Goal: Information Seeking & Learning: Learn about a topic

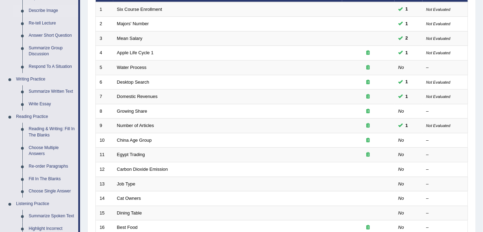
scroll to position [104, 0]
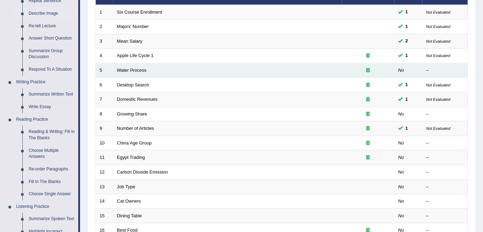
click at [158, 71] on td "Water Process" at bounding box center [227, 70] width 229 height 15
click at [139, 72] on td "Water Process" at bounding box center [227, 70] width 229 height 15
click at [125, 69] on link "Water Process" at bounding box center [132, 70] width 30 height 5
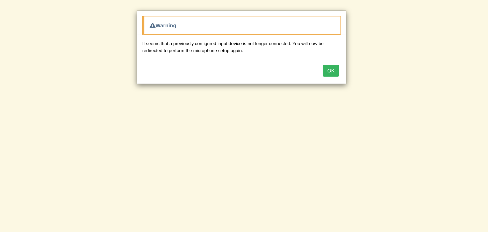
click at [329, 70] on button "OK" at bounding box center [331, 71] width 16 height 12
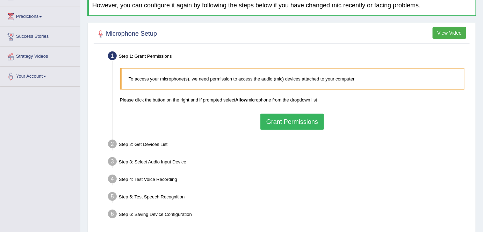
scroll to position [88, 0]
click at [297, 117] on button "Grant Permissions" at bounding box center [293, 121] width 64 height 16
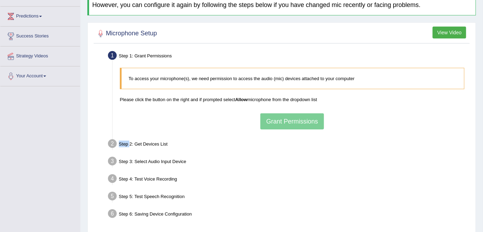
click at [297, 117] on div "To access your microphone(s), we need permission to access the audio (mic) devi…" at bounding box center [292, 98] width 352 height 68
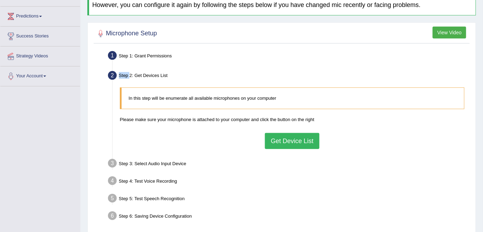
click at [299, 142] on button "Get Device List" at bounding box center [292, 141] width 55 height 16
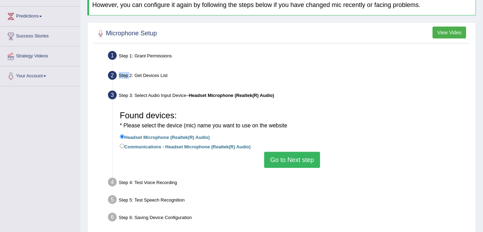
click at [290, 158] on button "Go to Next step" at bounding box center [292, 160] width 56 height 16
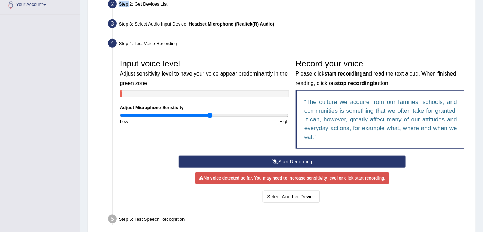
scroll to position [160, 0]
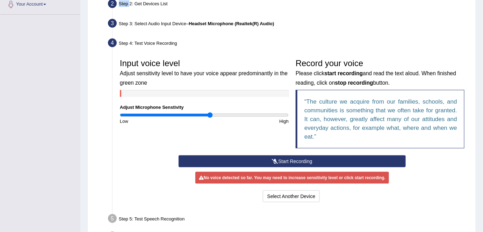
click at [290, 161] on button "Start Recording" at bounding box center [293, 161] width 228 height 12
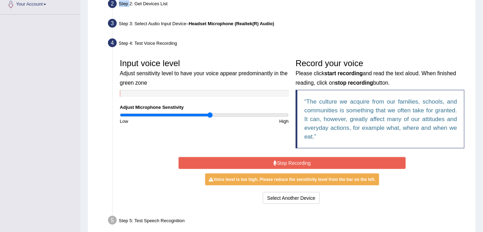
click at [290, 161] on button "Stop Recording" at bounding box center [293, 163] width 228 height 12
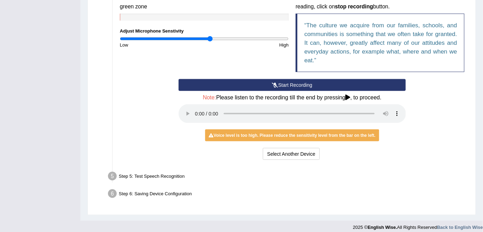
scroll to position [240, 0]
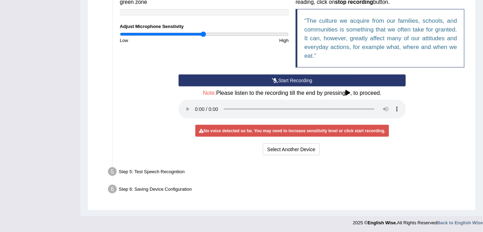
type input "1"
click at [204, 36] on input "range" at bounding box center [204, 34] width 169 height 6
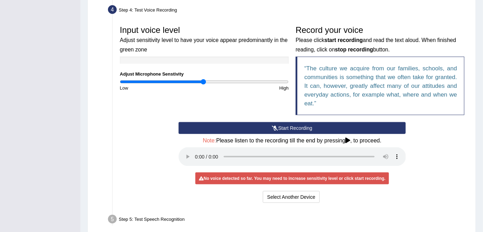
scroll to position [192, 0]
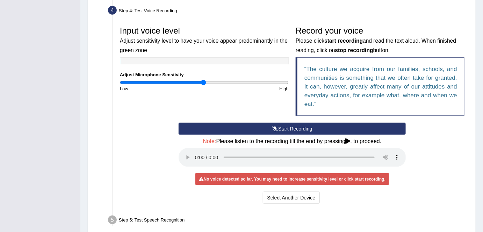
click at [279, 127] on button "Start Recording" at bounding box center [293, 129] width 228 height 12
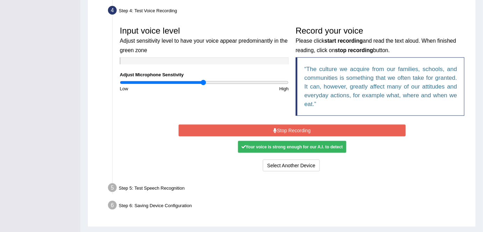
click at [283, 151] on div "Your voice is strong enough for our A.I. to detect" at bounding box center [292, 147] width 108 height 12
click at [282, 147] on div "Your voice is strong enough for our A.I. to detect" at bounding box center [292, 147] width 108 height 12
click at [281, 125] on button "Stop Recording" at bounding box center [293, 131] width 228 height 12
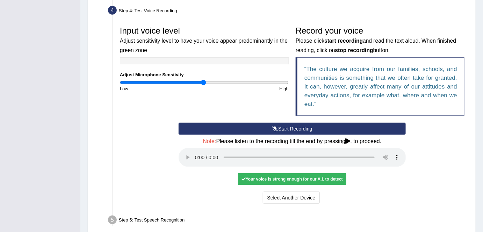
click at [269, 181] on div "Your voice is strong enough for our A.I. to detect" at bounding box center [292, 179] width 108 height 12
click at [270, 180] on div "Your voice is strong enough for our A.I. to detect" at bounding box center [292, 179] width 108 height 12
click at [296, 182] on div "Your voice is strong enough for our A.I. to detect" at bounding box center [292, 179] width 108 height 12
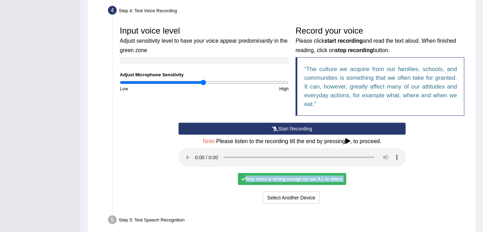
click at [296, 182] on div "Your voice is strong enough for our A.I. to detect" at bounding box center [292, 179] width 108 height 12
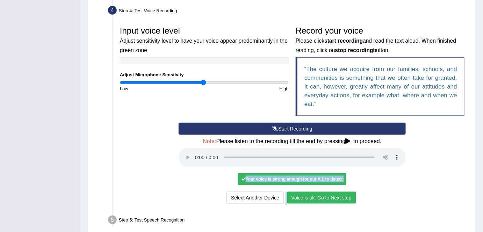
click at [323, 196] on button "Voice is ok. Go to Next step" at bounding box center [321, 198] width 69 height 12
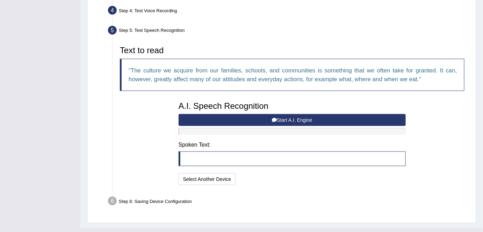
click at [283, 119] on button "Start A.I. Engine" at bounding box center [293, 120] width 228 height 12
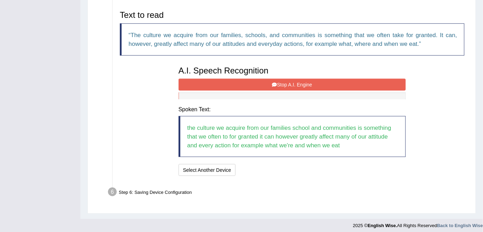
scroll to position [228, 0]
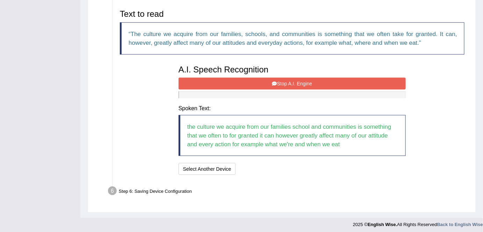
click at [283, 85] on button "Stop A.I. Engine" at bounding box center [293, 84] width 228 height 12
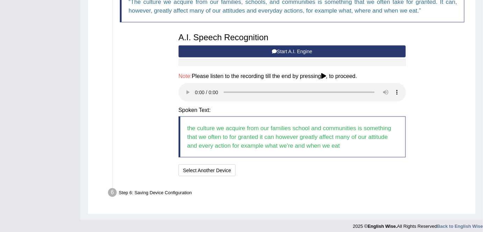
scroll to position [264, 0]
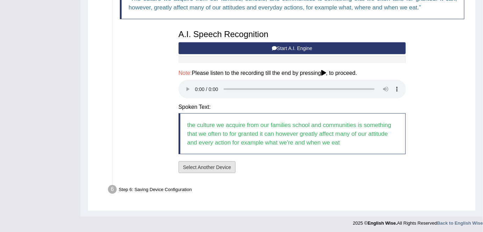
click at [198, 167] on button "Select Another Device" at bounding box center [207, 167] width 57 height 12
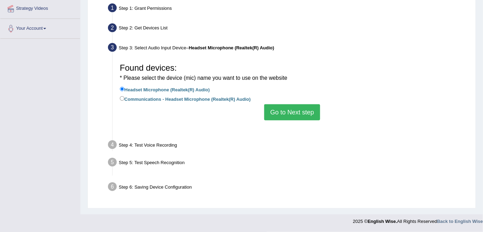
scroll to position [135, 0]
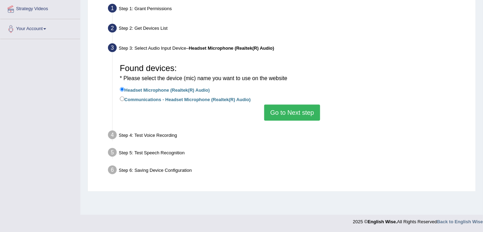
click at [282, 112] on button "Go to Next step" at bounding box center [292, 113] width 56 height 16
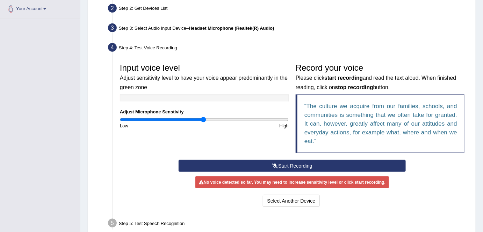
scroll to position [156, 0]
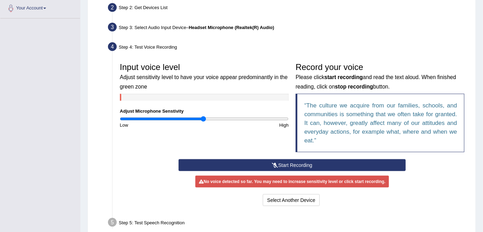
click at [286, 162] on button "Start Recording" at bounding box center [293, 165] width 228 height 12
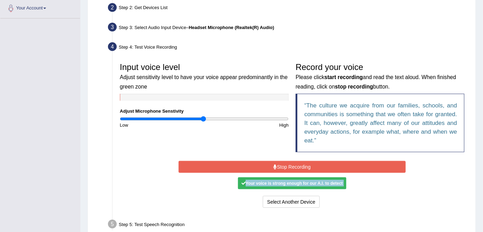
click at [286, 163] on button "Stop Recording" at bounding box center [293, 167] width 228 height 12
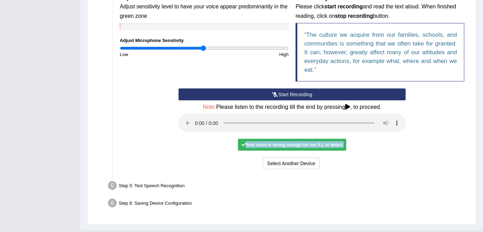
scroll to position [229, 0]
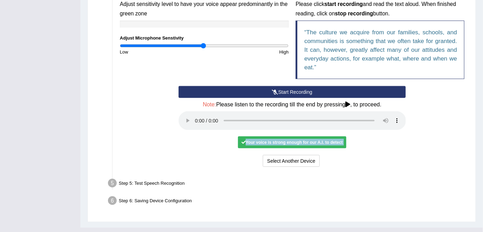
click at [271, 142] on div "Your voice is strong enough for our A.I. to detect" at bounding box center [292, 142] width 108 height 12
click at [272, 141] on div "Your voice is strong enough for our A.I. to detect" at bounding box center [292, 142] width 108 height 12
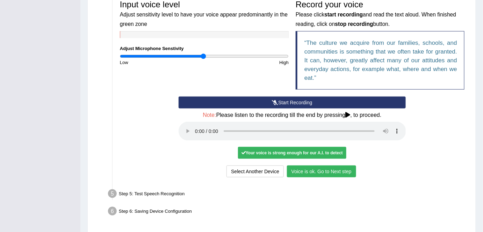
scroll to position [219, 0]
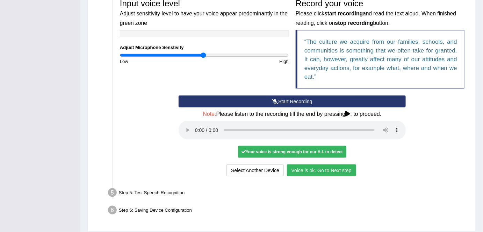
click at [311, 169] on button "Voice is ok. Go to Next step" at bounding box center [321, 170] width 69 height 12
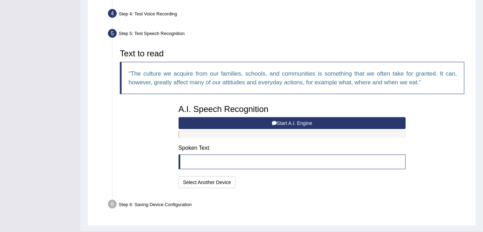
scroll to position [189, 0]
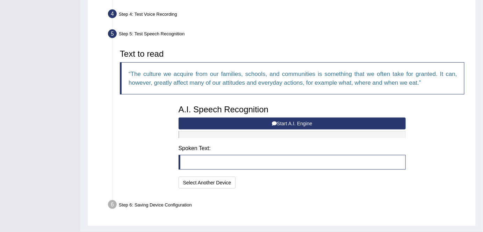
click at [283, 123] on button "Start A.I. Engine" at bounding box center [293, 124] width 228 height 12
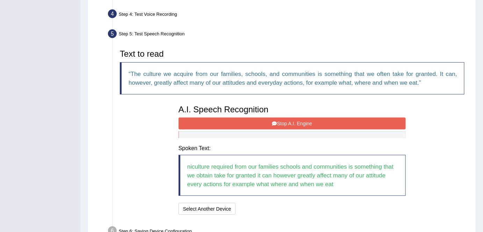
click at [276, 121] on icon at bounding box center [274, 123] width 5 height 5
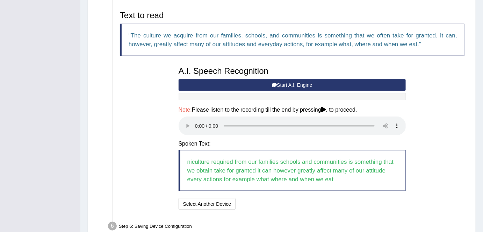
scroll to position [227, 0]
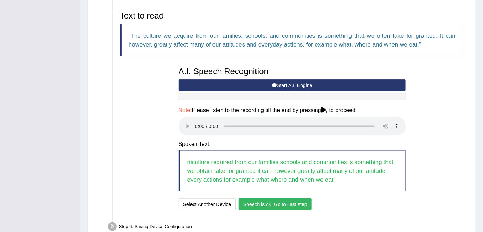
click at [269, 203] on button "Speech is ok. Go to Last step" at bounding box center [275, 204] width 73 height 12
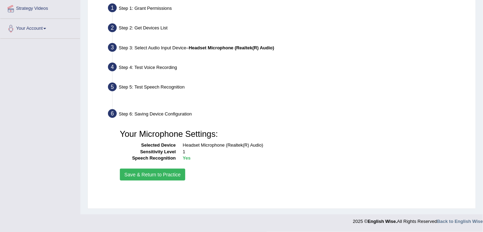
scroll to position [135, 0]
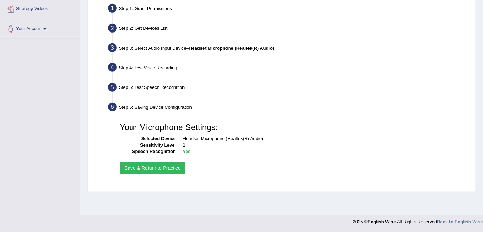
click at [160, 169] on button "Save & Return to Practice" at bounding box center [152, 168] width 65 height 12
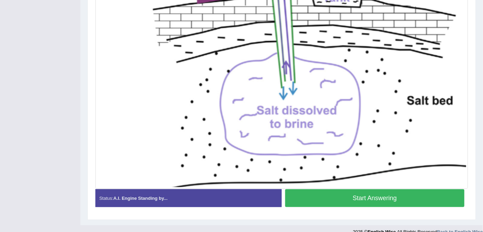
scroll to position [219, 0]
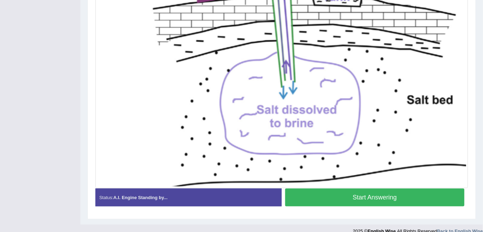
click at [348, 203] on button "Start Answering" at bounding box center [374, 198] width 179 height 18
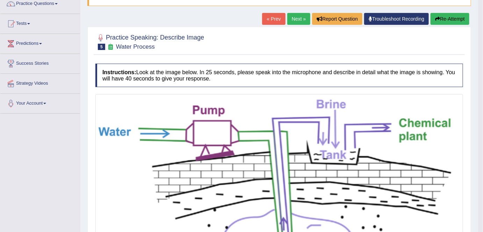
scroll to position [0, 0]
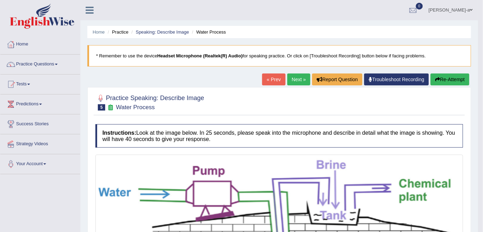
click at [444, 81] on button "Re-Attempt" at bounding box center [450, 79] width 39 height 12
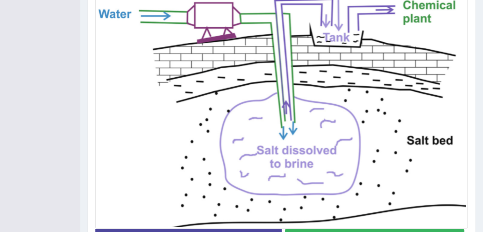
scroll to position [237, 0]
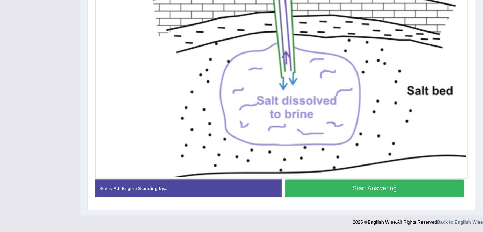
click at [381, 191] on button "Start Answering" at bounding box center [374, 188] width 179 height 18
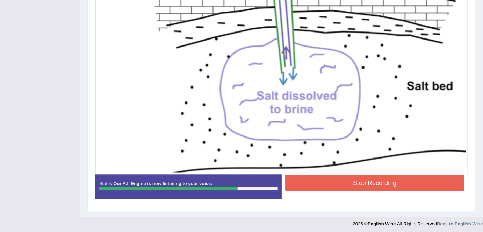
scroll to position [239, 0]
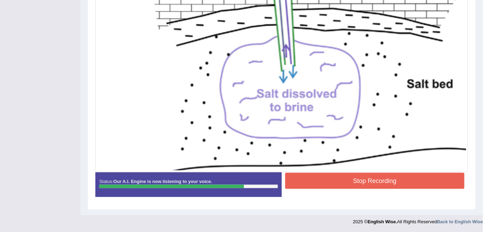
click at [392, 179] on button "Stop Recording" at bounding box center [374, 181] width 179 height 16
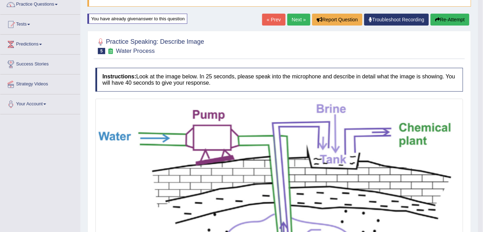
scroll to position [61, 0]
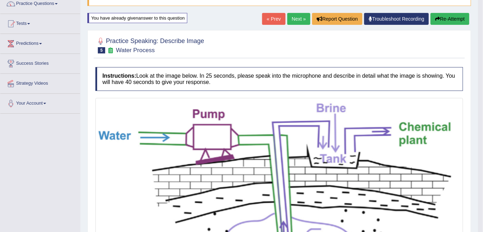
click at [447, 18] on button "Re-Attempt" at bounding box center [450, 19] width 39 height 12
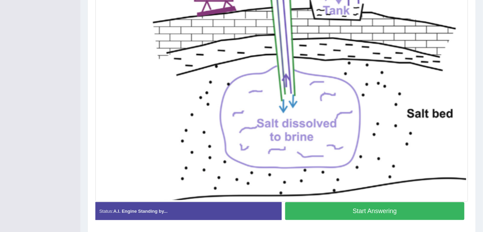
scroll to position [237, 0]
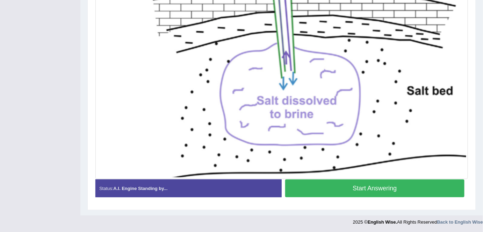
click at [399, 189] on button "Start Answering" at bounding box center [374, 188] width 179 height 18
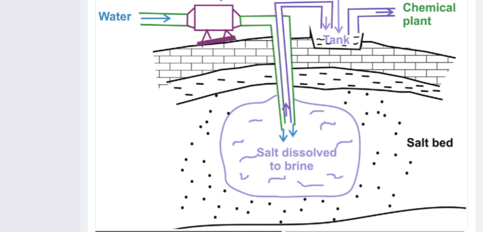
scroll to position [239, 0]
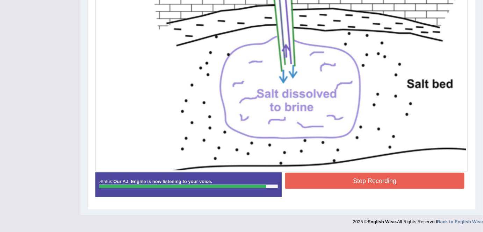
click at [376, 177] on button "Stop Recording" at bounding box center [374, 181] width 179 height 16
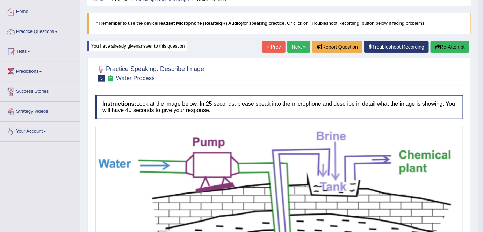
scroll to position [33, 0]
click at [449, 46] on button "Re-Attempt" at bounding box center [450, 47] width 39 height 12
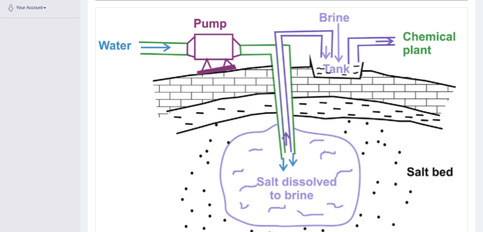
scroll to position [237, 0]
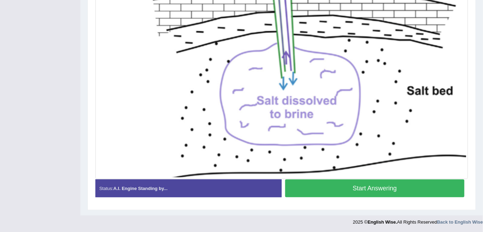
click at [386, 187] on button "Start Answering" at bounding box center [374, 188] width 179 height 18
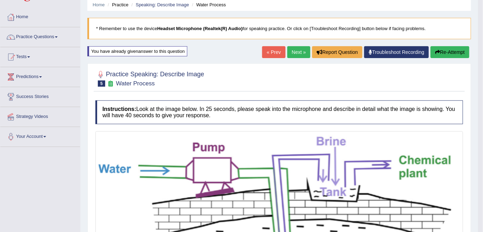
scroll to position [27, 0]
click at [291, 54] on link "Next »" at bounding box center [299, 53] width 23 height 12
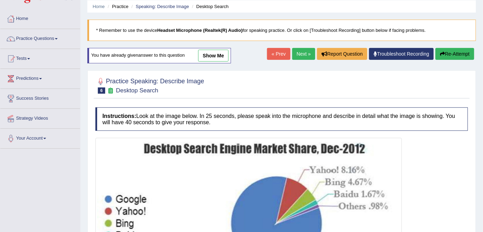
scroll to position [25, 0]
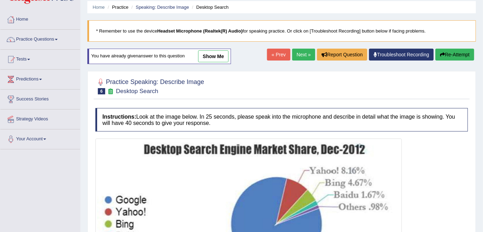
click at [217, 58] on link "show me" at bounding box center [213, 56] width 30 height 12
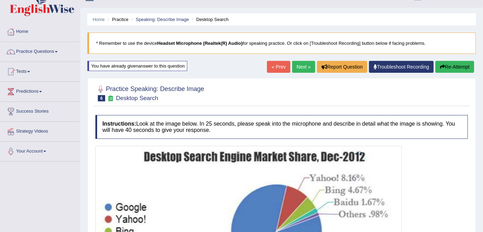
scroll to position [12, 0]
click at [455, 67] on button "Re-Attempt" at bounding box center [455, 67] width 39 height 12
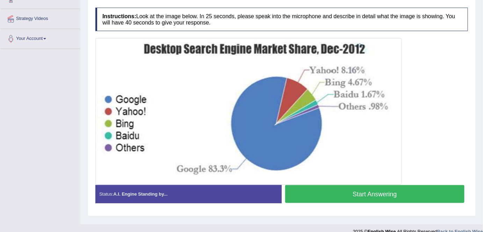
scroll to position [126, 0]
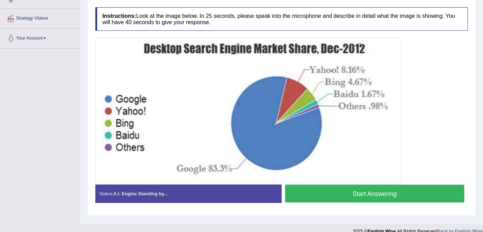
click at [376, 196] on button "Start Answering" at bounding box center [374, 194] width 179 height 18
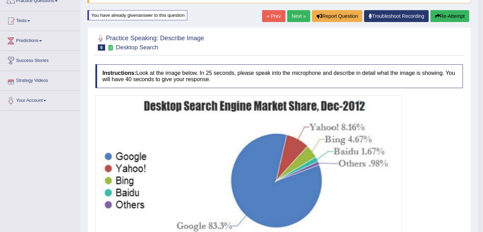
scroll to position [64, 0]
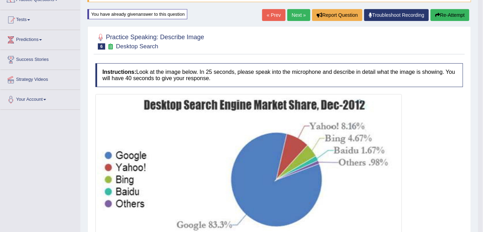
click at [448, 14] on button "Re-Attempt" at bounding box center [450, 15] width 39 height 12
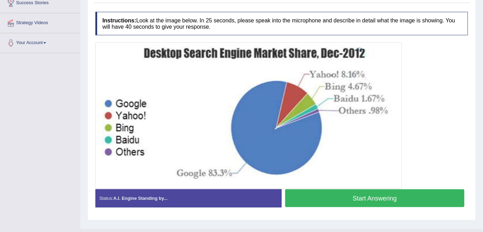
scroll to position [135, 0]
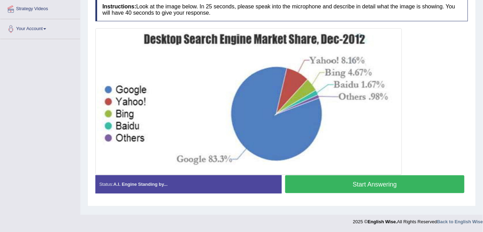
click at [380, 186] on button "Start Answering" at bounding box center [374, 184] width 179 height 18
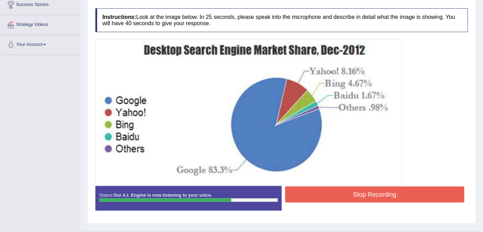
scroll to position [121, 0]
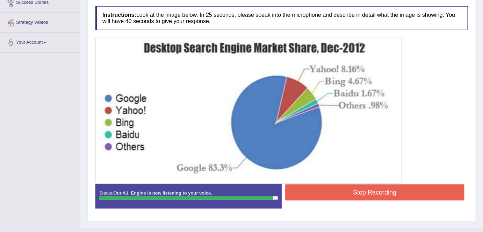
click at [380, 192] on button "Stop Recording" at bounding box center [374, 192] width 179 height 16
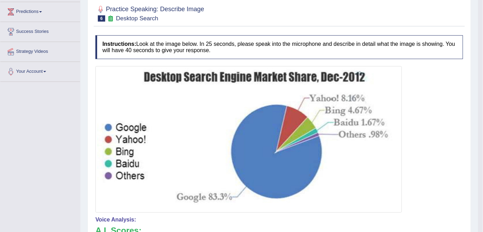
scroll to position [70, 0]
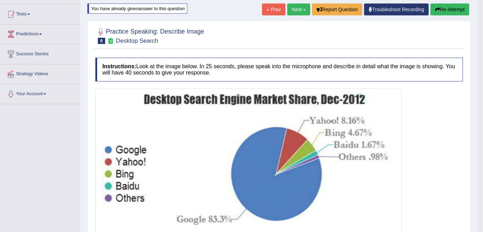
click at [452, 7] on button "Re-Attempt" at bounding box center [450, 9] width 39 height 12
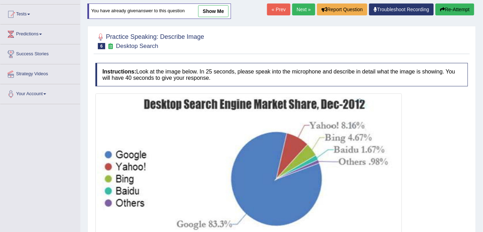
scroll to position [130, 0]
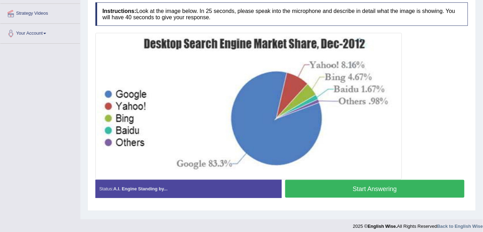
click at [374, 189] on button "Start Answering" at bounding box center [374, 189] width 179 height 18
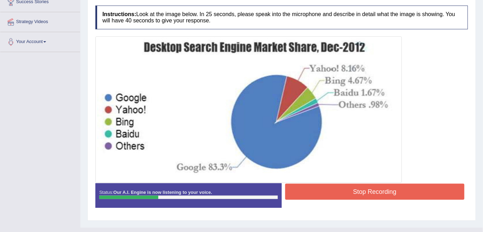
scroll to position [135, 0]
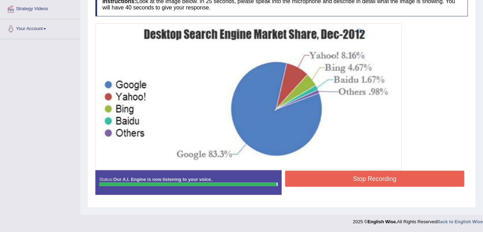
click at [374, 179] on button "Stop Recording" at bounding box center [374, 179] width 179 height 16
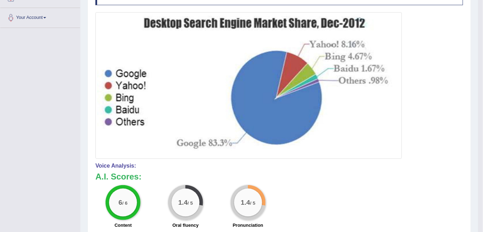
scroll to position [3, 0]
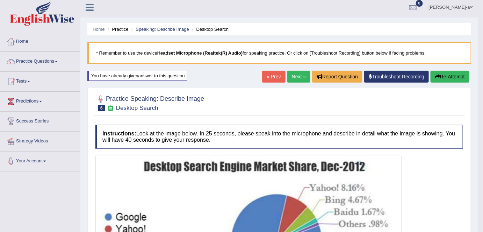
click at [447, 76] on button "Re-Attempt" at bounding box center [450, 77] width 39 height 12
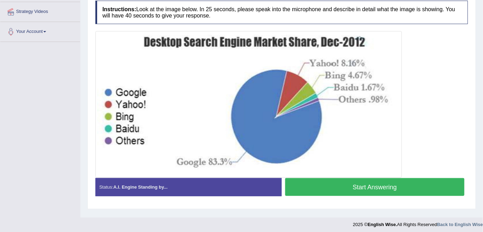
scroll to position [133, 0]
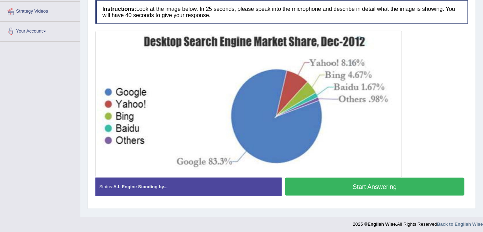
click at [374, 189] on button "Start Answering" at bounding box center [374, 187] width 179 height 18
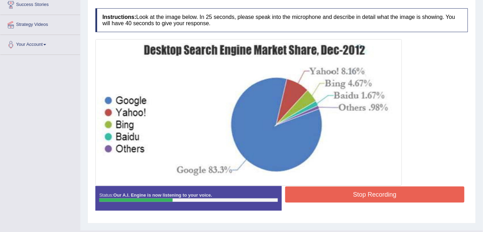
scroll to position [135, 0]
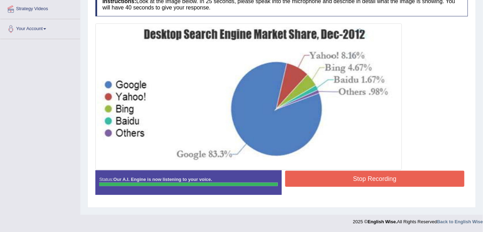
click at [371, 176] on div "Instructions: Look at the image below. In 25 seconds, please speak into the mic…" at bounding box center [282, 96] width 376 height 214
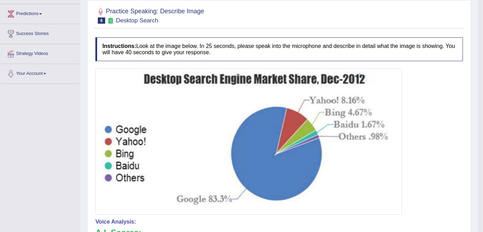
scroll to position [0, 0]
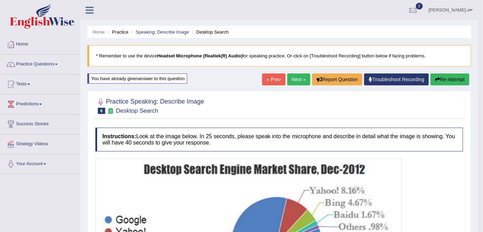
click at [298, 80] on link "Next »" at bounding box center [299, 79] width 23 height 12
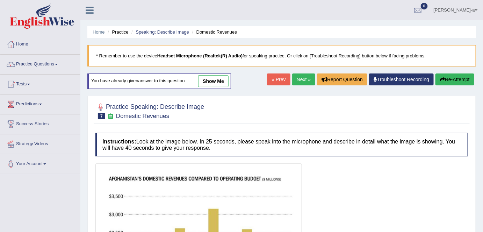
scroll to position [17, 0]
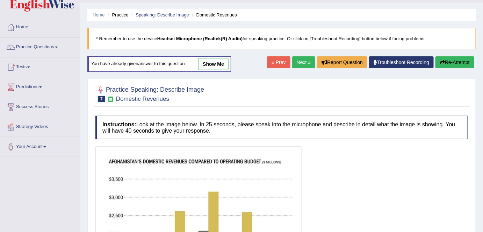
click at [220, 65] on link "show me" at bounding box center [213, 64] width 30 height 12
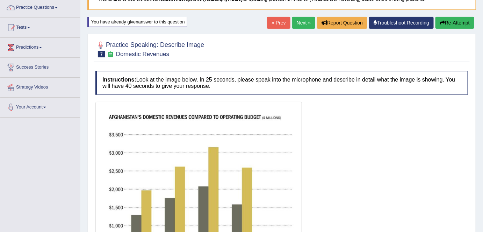
scroll to position [58, 0]
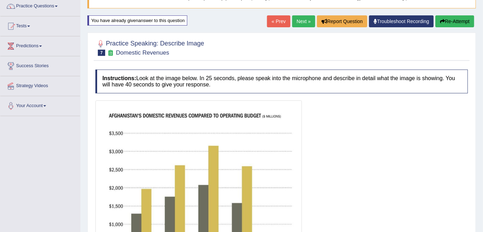
click at [461, 22] on button "Re-Attempt" at bounding box center [455, 21] width 39 height 12
click at [460, 20] on button "Re-Attempt" at bounding box center [455, 21] width 39 height 12
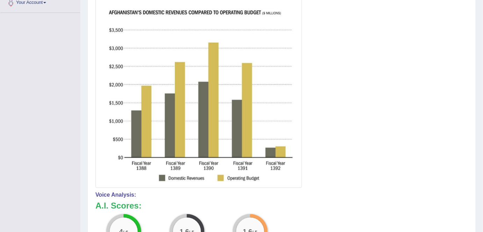
scroll to position [259, 0]
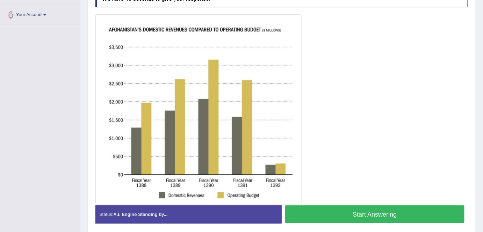
scroll to position [155, 0]
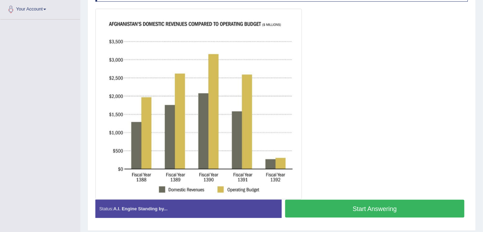
click at [380, 207] on button "Start Answering" at bounding box center [374, 209] width 179 height 18
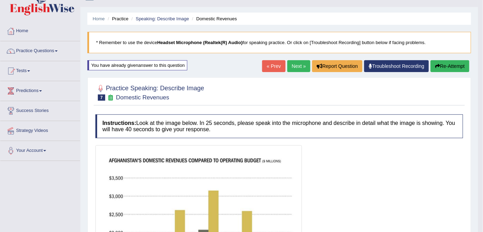
scroll to position [14, 0]
click at [451, 64] on button "Re-Attempt" at bounding box center [450, 66] width 39 height 12
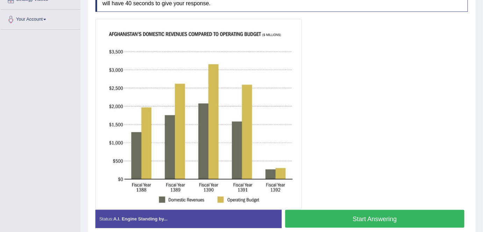
scroll to position [146, 0]
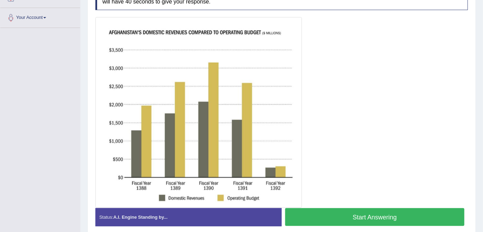
click at [377, 214] on button "Start Answering" at bounding box center [374, 217] width 179 height 18
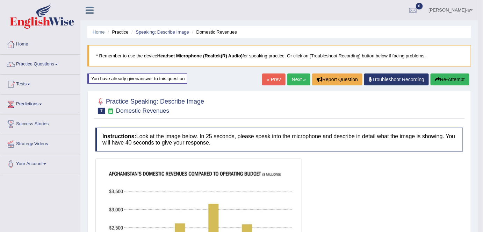
scroll to position [5, 0]
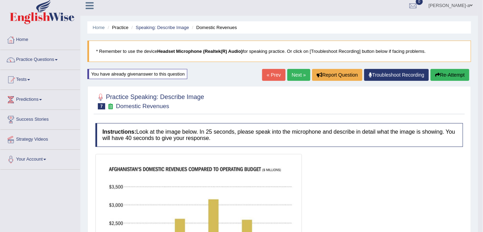
click at [454, 75] on button "Re-Attempt" at bounding box center [450, 75] width 39 height 12
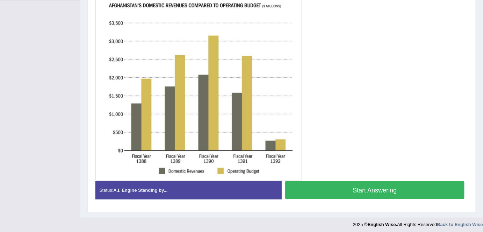
scroll to position [174, 0]
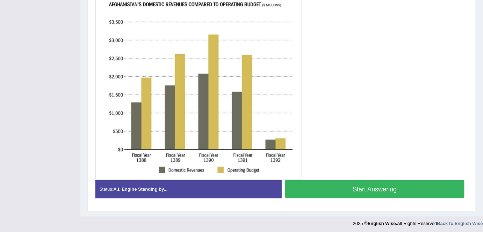
click at [390, 186] on button "Start Answering" at bounding box center [374, 189] width 179 height 18
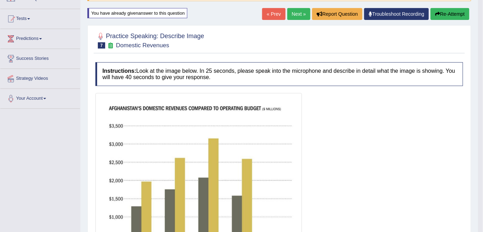
scroll to position [64, 0]
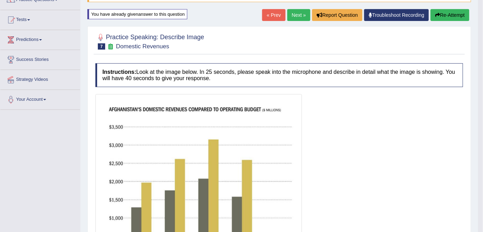
click at [444, 15] on button "Re-Attempt" at bounding box center [450, 15] width 39 height 12
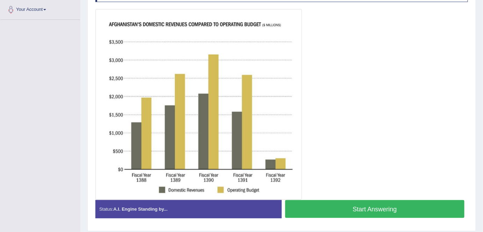
scroll to position [175, 0]
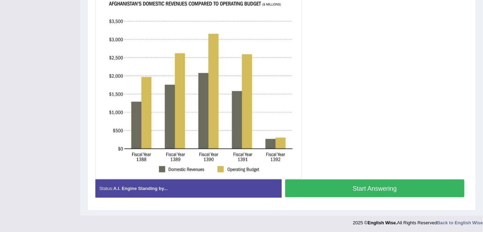
click at [373, 187] on button "Start Answering" at bounding box center [374, 188] width 179 height 18
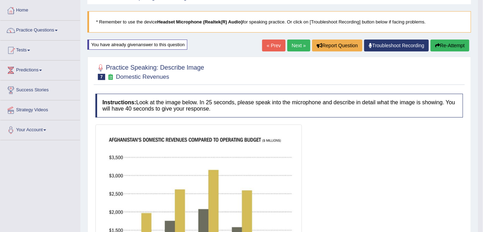
scroll to position [38, 0]
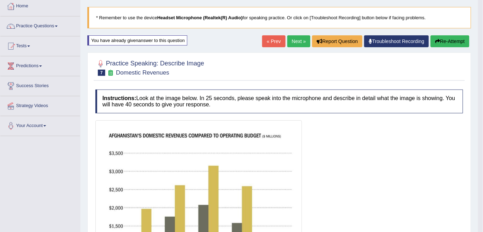
click at [451, 38] on button "Re-Attempt" at bounding box center [450, 41] width 39 height 12
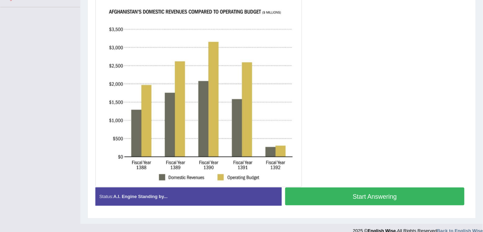
scroll to position [169, 0]
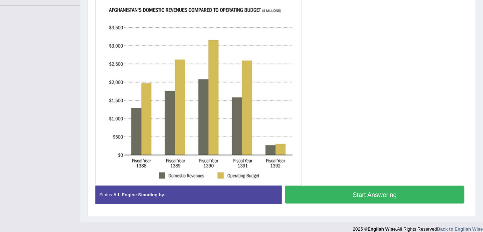
click at [377, 193] on button "Start Answering" at bounding box center [374, 195] width 179 height 18
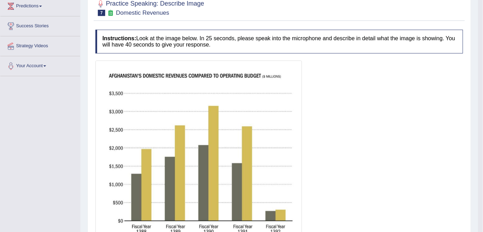
scroll to position [0, 0]
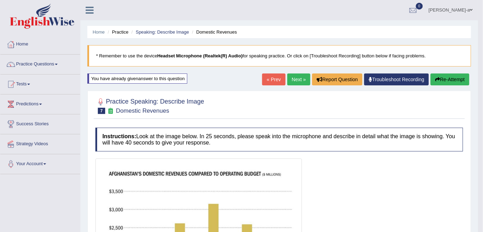
click at [456, 80] on button "Re-Attempt" at bounding box center [450, 79] width 39 height 12
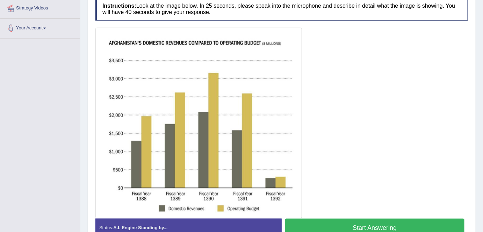
scroll to position [175, 0]
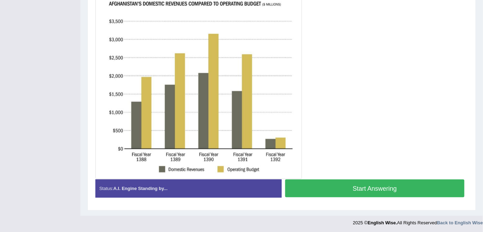
click at [380, 186] on button "Start Answering" at bounding box center [374, 188] width 179 height 18
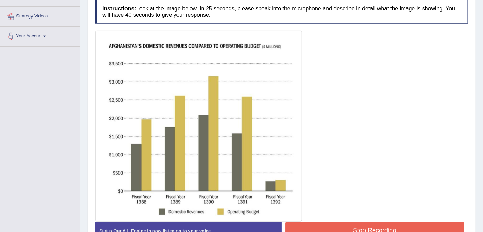
scroll to position [176, 0]
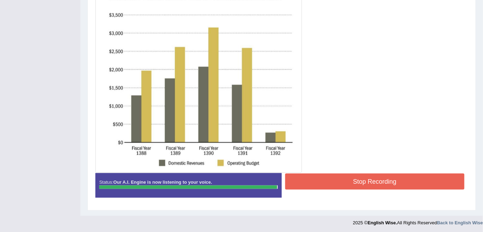
click at [368, 184] on button "Stop Recording" at bounding box center [374, 181] width 179 height 16
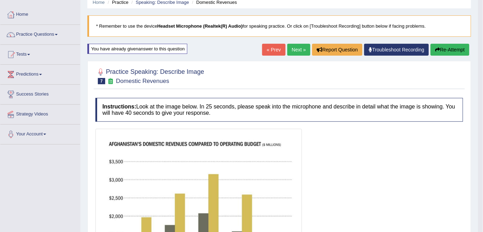
scroll to position [29, 0]
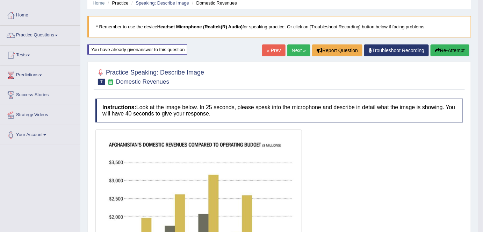
click at [456, 53] on button "Re-Attempt" at bounding box center [450, 50] width 39 height 12
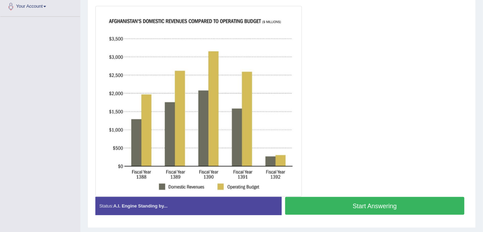
scroll to position [158, 0]
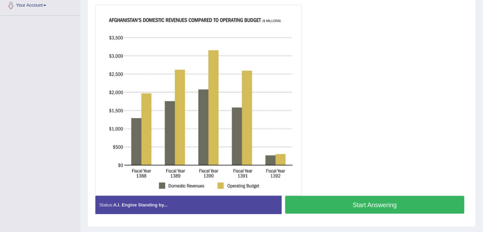
click at [389, 203] on button "Start Answering" at bounding box center [374, 205] width 179 height 18
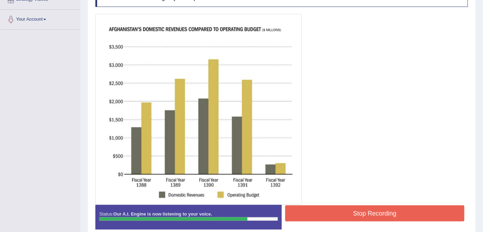
scroll to position [144, 0]
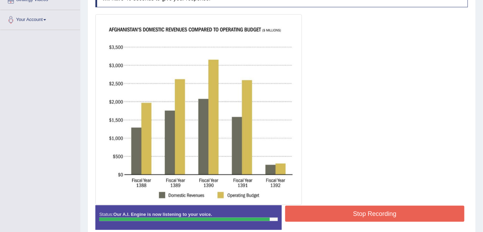
click at [390, 216] on button "Stop Recording" at bounding box center [374, 214] width 179 height 16
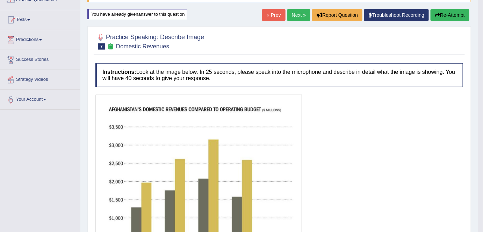
scroll to position [61, 0]
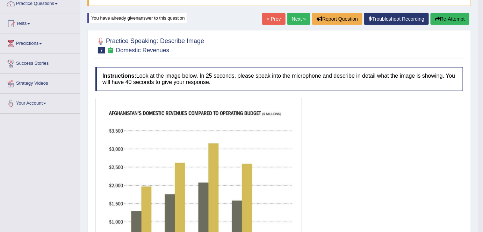
click at [448, 19] on button "Re-Attempt" at bounding box center [450, 19] width 39 height 12
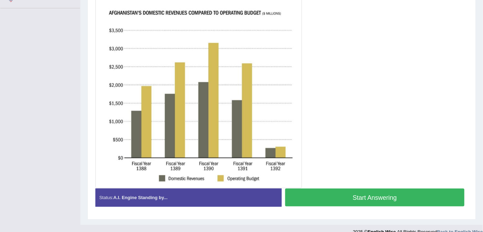
scroll to position [175, 0]
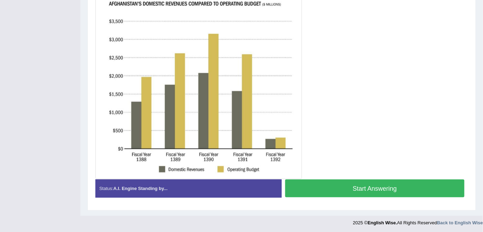
click at [387, 187] on button "Start Answering" at bounding box center [374, 188] width 179 height 18
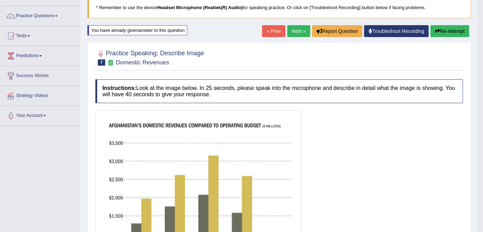
scroll to position [47, 0]
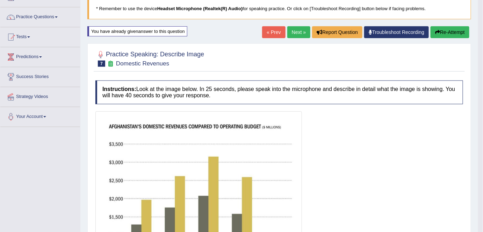
click at [448, 34] on button "Re-Attempt" at bounding box center [450, 32] width 39 height 12
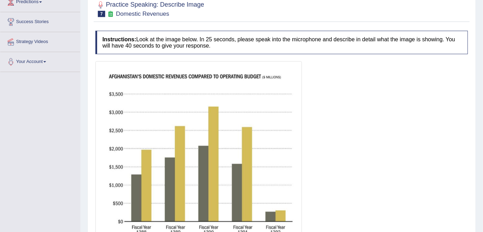
scroll to position [175, 0]
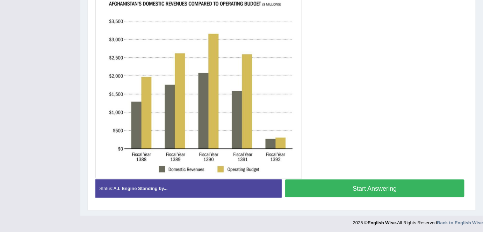
click at [384, 186] on button "Start Answering" at bounding box center [374, 188] width 179 height 18
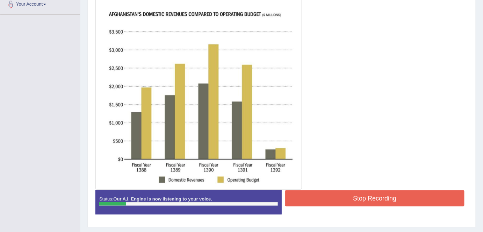
scroll to position [176, 0]
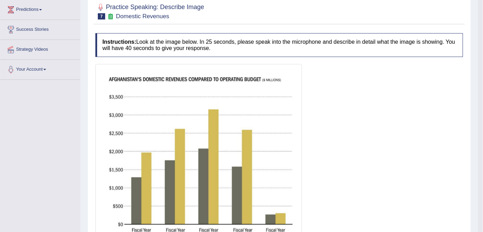
click at [387, 161] on div at bounding box center [279, 159] width 368 height 191
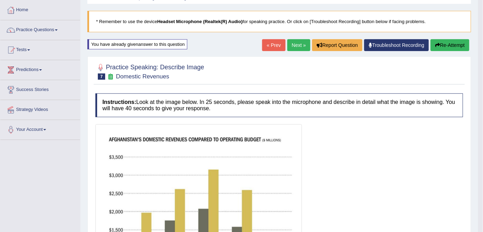
scroll to position [36, 0]
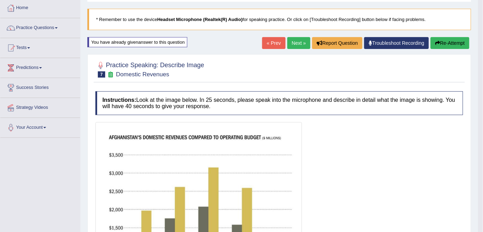
click at [460, 41] on button "Re-Attempt" at bounding box center [450, 43] width 39 height 12
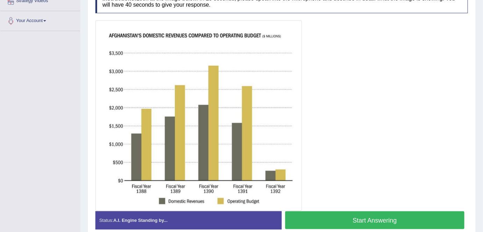
scroll to position [147, 0]
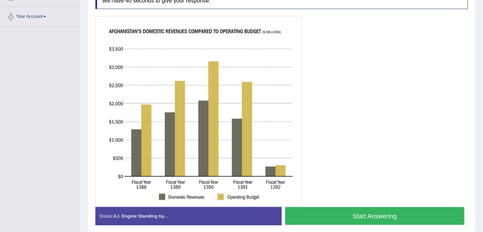
click at [377, 218] on button "Start Answering" at bounding box center [374, 216] width 179 height 18
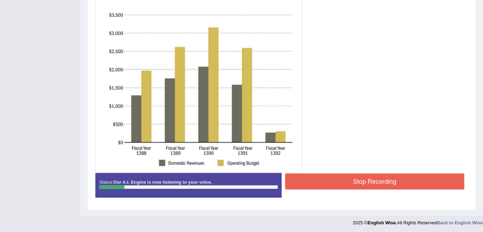
scroll to position [176, 0]
click at [374, 182] on button "Stop Recording" at bounding box center [374, 181] width 179 height 16
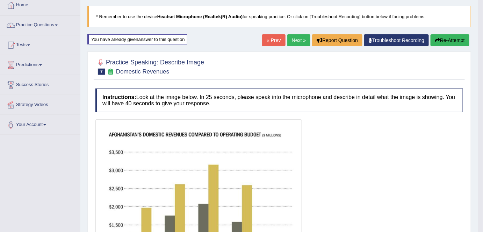
scroll to position [0, 0]
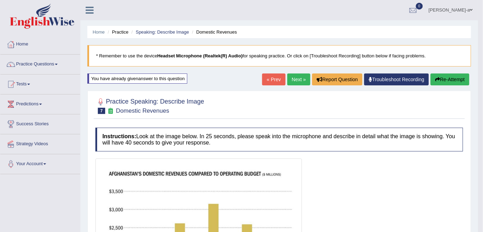
click at [449, 78] on button "Re-Attempt" at bounding box center [450, 79] width 39 height 12
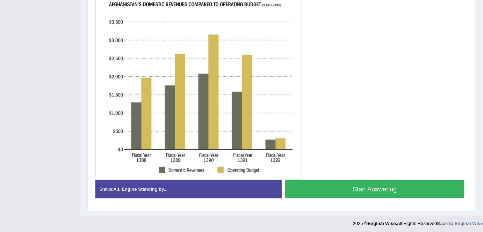
scroll to position [175, 0]
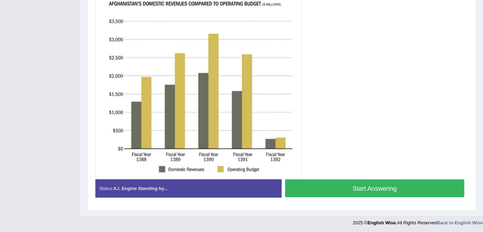
click at [392, 187] on button "Start Answering" at bounding box center [374, 188] width 179 height 18
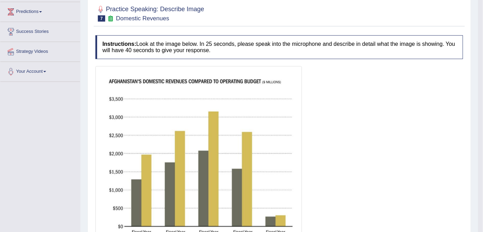
scroll to position [0, 0]
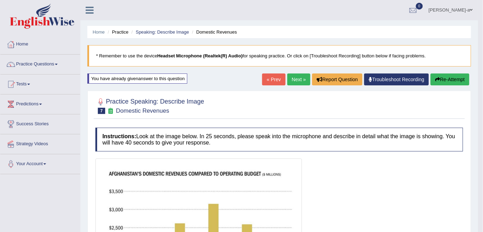
click at [449, 79] on button "Re-Attempt" at bounding box center [450, 79] width 39 height 12
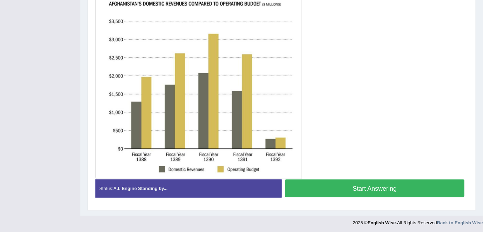
scroll to position [172, 0]
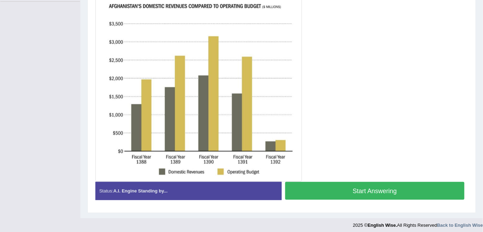
click at [372, 190] on button "Start Answering" at bounding box center [374, 191] width 179 height 18
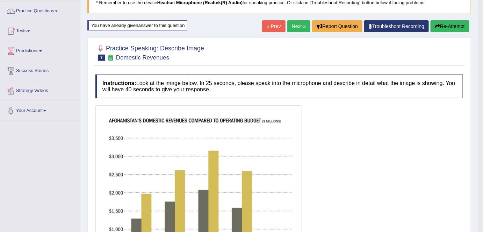
scroll to position [52, 0]
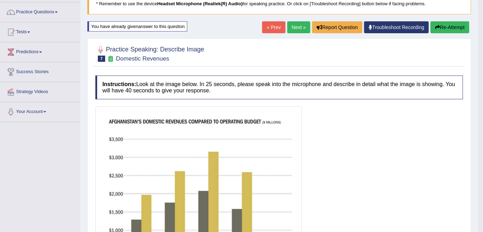
click at [451, 27] on button "Re-Attempt" at bounding box center [450, 27] width 39 height 12
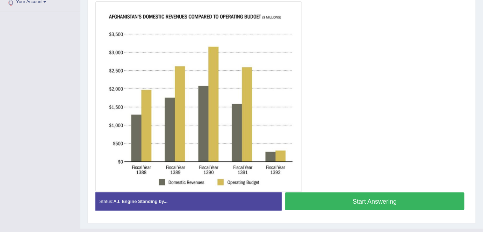
scroll to position [164, 0]
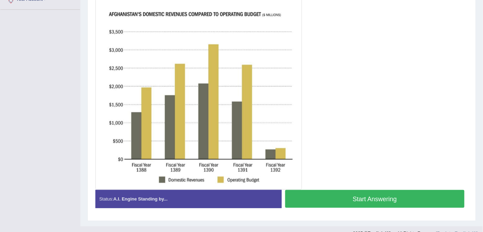
click at [370, 196] on button "Start Answering" at bounding box center [374, 199] width 179 height 18
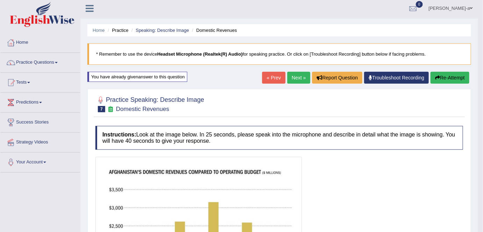
scroll to position [0, 0]
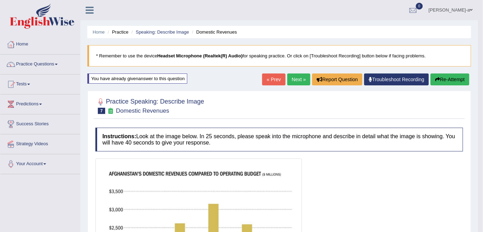
click at [453, 79] on button "Re-Attempt" at bounding box center [450, 79] width 39 height 12
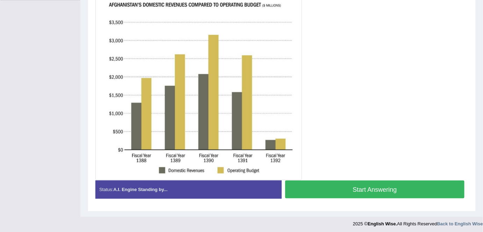
scroll to position [175, 0]
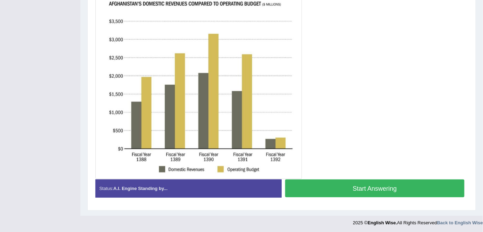
click at [382, 190] on button "Start Answering" at bounding box center [374, 188] width 179 height 18
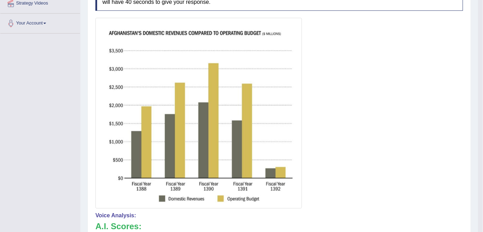
scroll to position [41, 0]
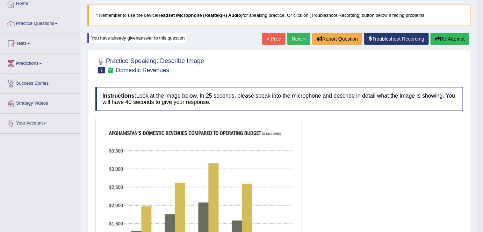
click at [453, 40] on button "Re-Attempt" at bounding box center [450, 39] width 39 height 12
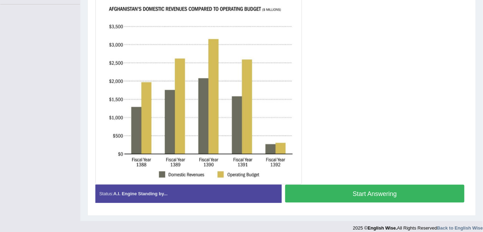
scroll to position [171, 0]
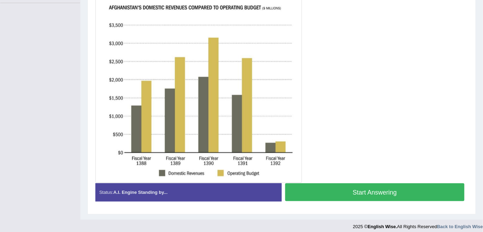
click at [370, 193] on button "Start Answering" at bounding box center [374, 192] width 179 height 18
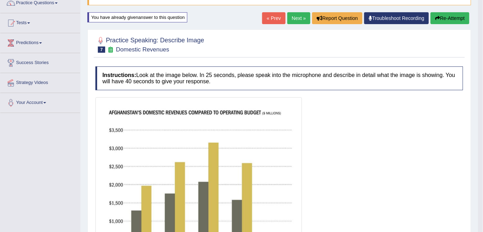
scroll to position [61, 0]
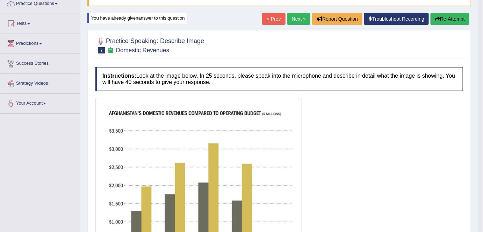
click at [446, 16] on button "Re-Attempt" at bounding box center [450, 19] width 39 height 12
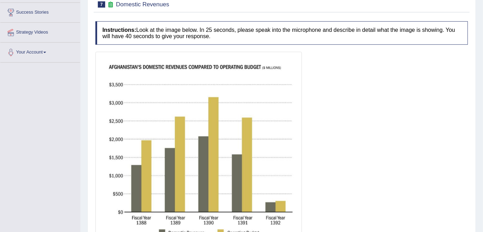
scroll to position [175, 0]
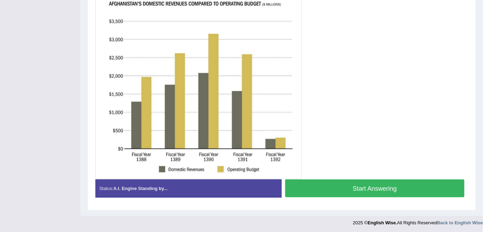
click at [384, 185] on button "Start Answering" at bounding box center [374, 188] width 179 height 18
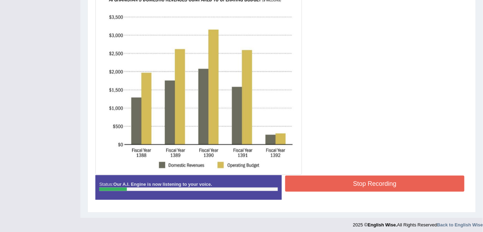
scroll to position [176, 0]
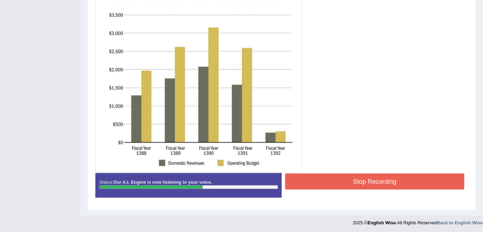
click at [389, 176] on button "Stop Recording" at bounding box center [374, 181] width 179 height 16
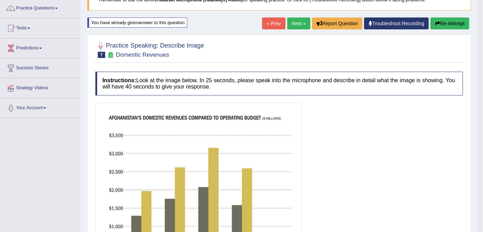
scroll to position [34, 0]
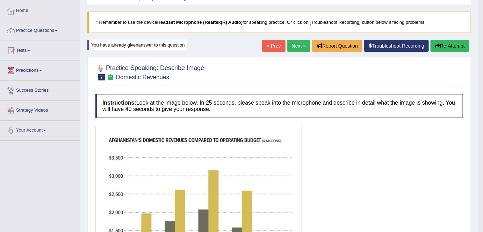
click at [442, 44] on button "Re-Attempt" at bounding box center [450, 46] width 39 height 12
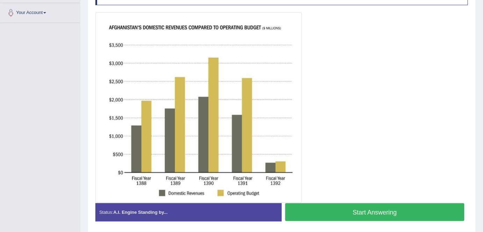
scroll to position [151, 0]
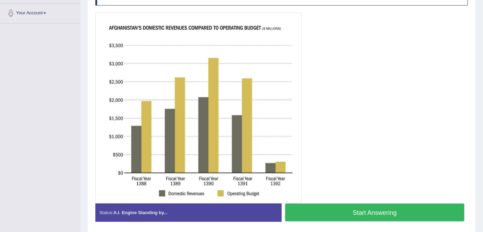
click at [382, 211] on button "Start Answering" at bounding box center [374, 213] width 179 height 18
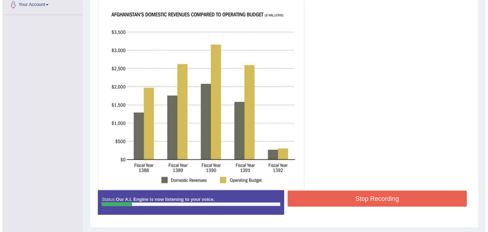
scroll to position [176, 0]
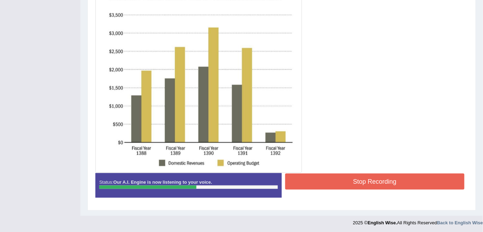
click at [390, 182] on button "Stop Recording" at bounding box center [374, 181] width 179 height 16
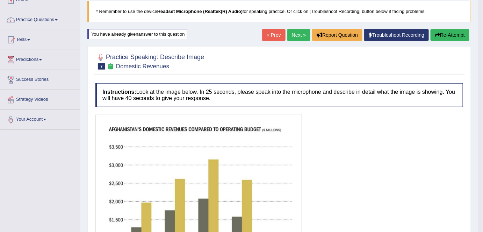
scroll to position [44, 0]
click at [451, 35] on button "Re-Attempt" at bounding box center [450, 35] width 39 height 12
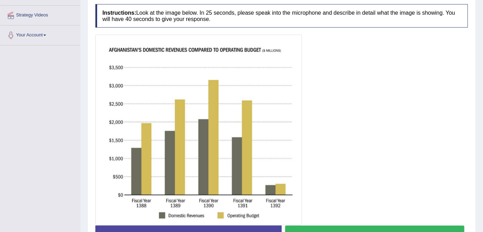
scroll to position [175, 0]
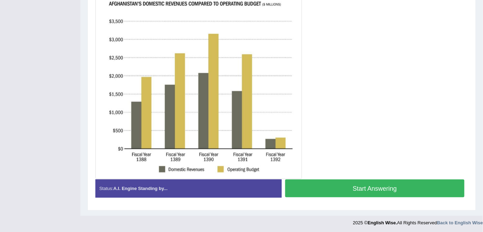
click at [376, 189] on button "Start Answering" at bounding box center [374, 188] width 179 height 18
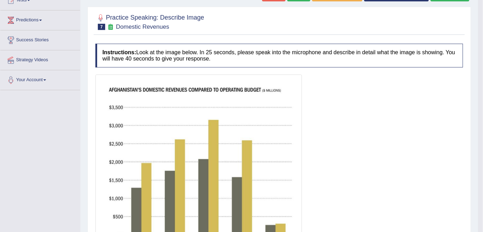
scroll to position [0, 0]
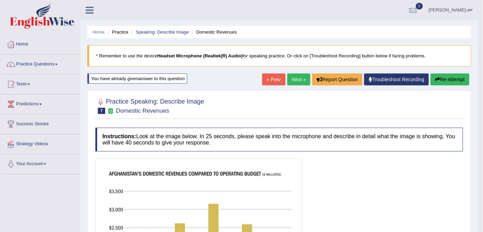
click at [459, 80] on button "Re-Attempt" at bounding box center [450, 79] width 39 height 12
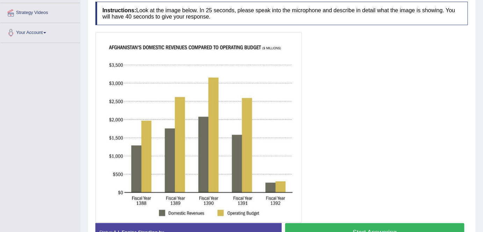
scroll to position [175, 0]
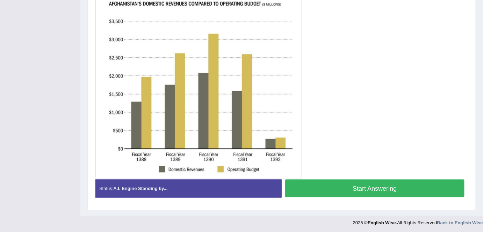
click at [383, 189] on button "Start Answering" at bounding box center [374, 188] width 179 height 18
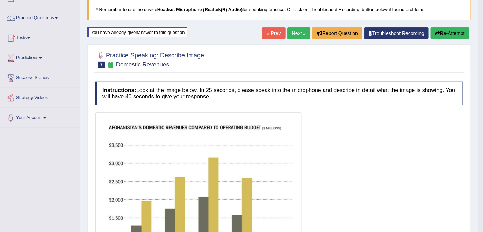
scroll to position [46, 0]
click at [445, 34] on button "Re-Attempt" at bounding box center [450, 34] width 39 height 12
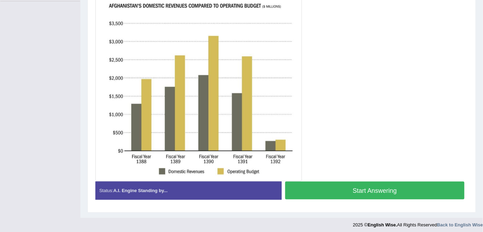
scroll to position [175, 0]
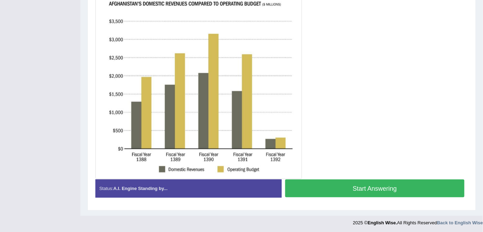
click at [379, 191] on button "Start Answering" at bounding box center [374, 188] width 179 height 18
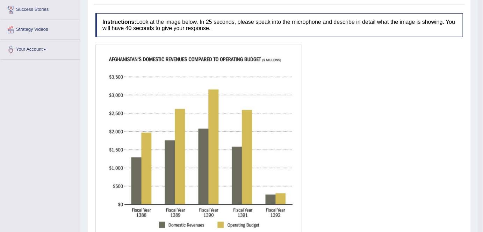
scroll to position [0, 0]
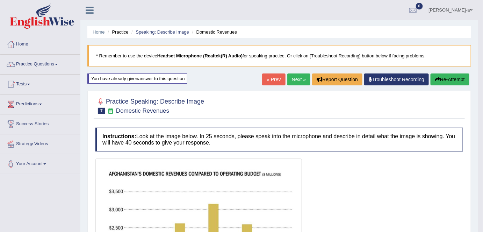
click at [450, 79] on button "Re-Attempt" at bounding box center [450, 79] width 39 height 12
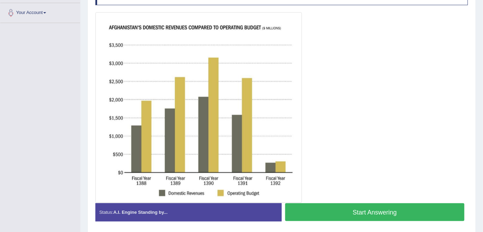
scroll to position [152, 0]
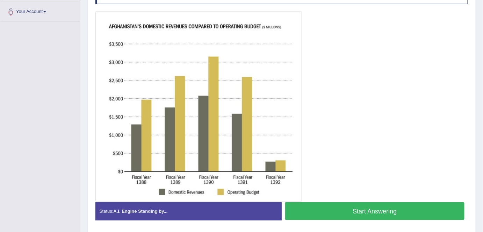
click at [374, 211] on button "Start Answering" at bounding box center [374, 211] width 179 height 18
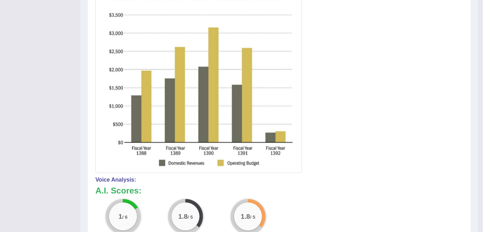
scroll to position [0, 0]
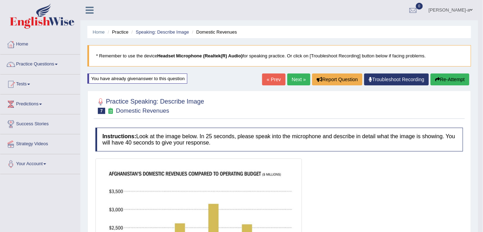
click at [447, 79] on button "Re-Attempt" at bounding box center [450, 79] width 39 height 12
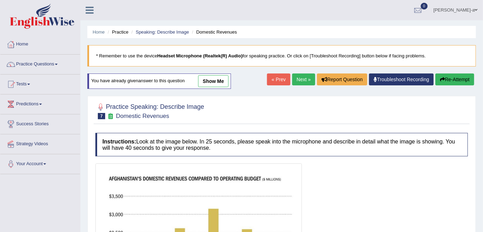
click at [448, 80] on button "Re-Attempt" at bounding box center [455, 79] width 39 height 12
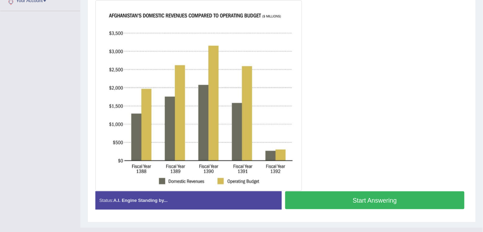
scroll to position [164, 0]
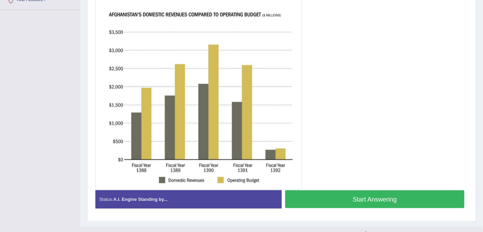
click at [400, 197] on button "Start Answering" at bounding box center [374, 199] width 179 height 18
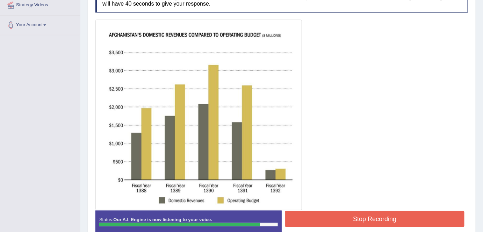
scroll to position [176, 0]
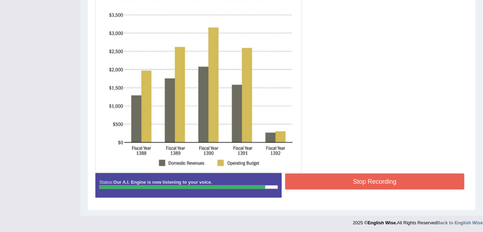
click at [368, 182] on button "Stop Recording" at bounding box center [374, 181] width 179 height 16
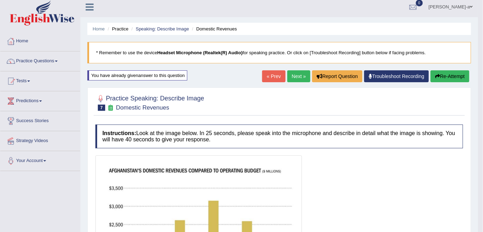
scroll to position [0, 0]
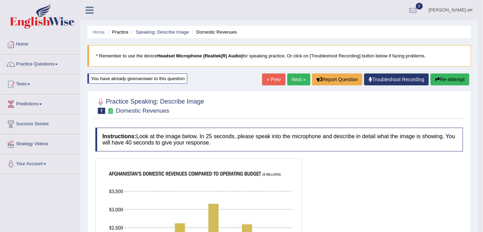
click at [452, 82] on button "Re-Attempt" at bounding box center [450, 79] width 39 height 12
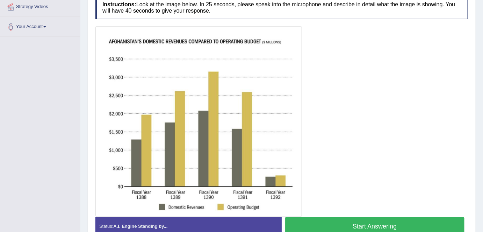
scroll to position [141, 0]
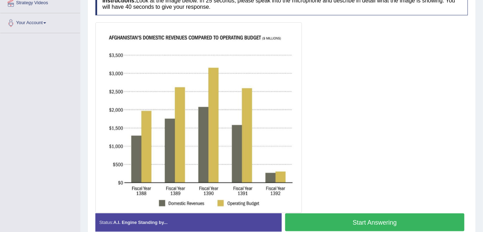
click at [389, 223] on button "Start Answering" at bounding box center [374, 222] width 179 height 18
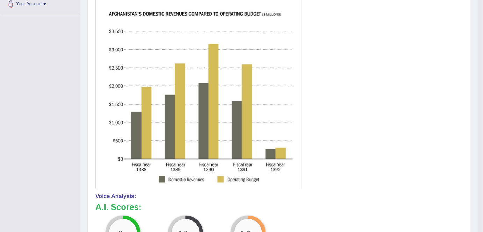
scroll to position [0, 0]
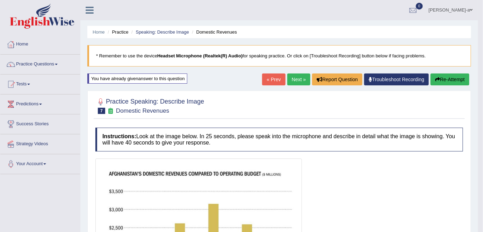
click at [458, 79] on button "Re-Attempt" at bounding box center [450, 79] width 39 height 12
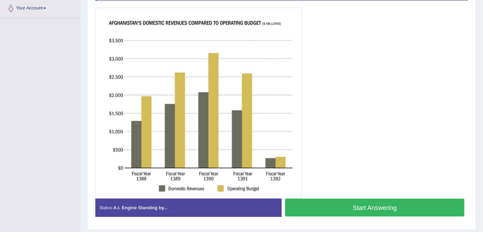
scroll to position [163, 0]
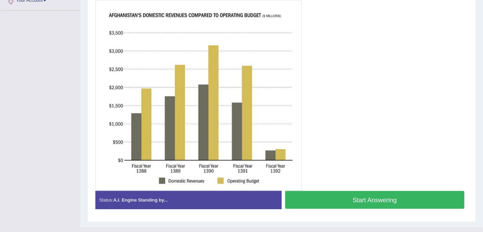
click at [387, 197] on button "Start Answering" at bounding box center [374, 200] width 179 height 18
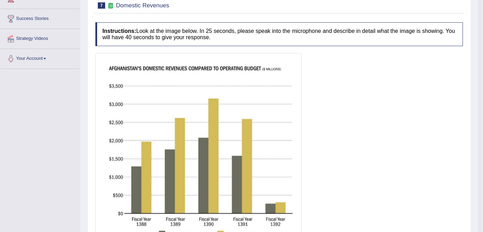
scroll to position [0, 0]
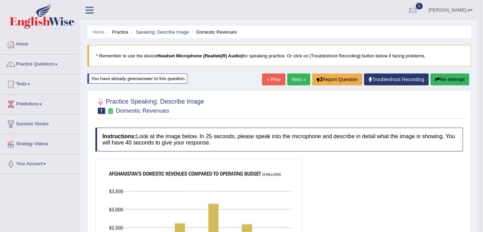
click at [295, 81] on link "Next »" at bounding box center [299, 79] width 23 height 12
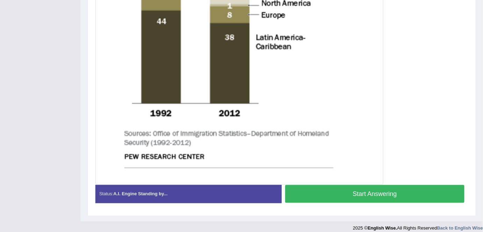
scroll to position [345, 0]
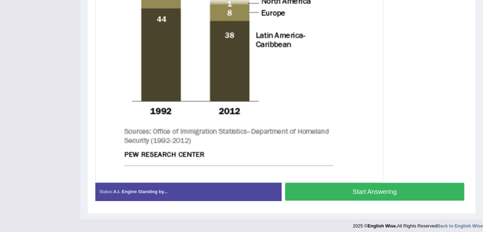
click at [367, 191] on button "Start Answering" at bounding box center [374, 192] width 179 height 18
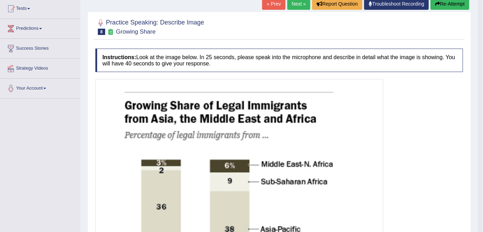
scroll to position [0, 0]
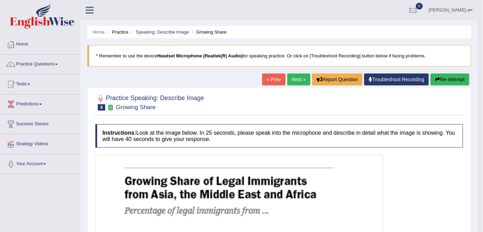
click at [455, 79] on button "Re-Attempt" at bounding box center [450, 79] width 39 height 12
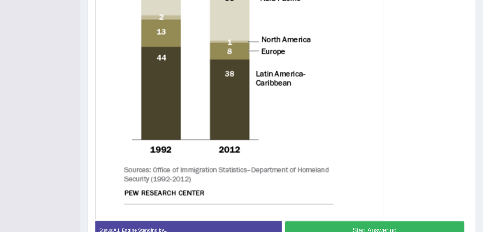
scroll to position [357, 0]
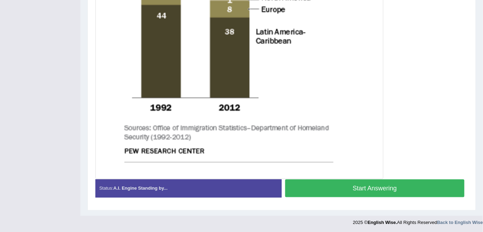
click at [387, 188] on button "Start Answering" at bounding box center [374, 188] width 179 height 18
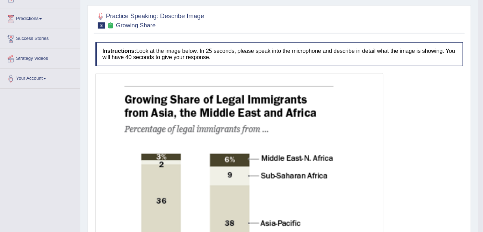
scroll to position [0, 0]
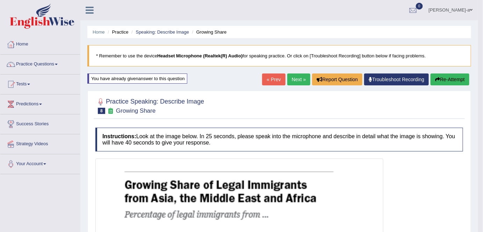
click at [457, 78] on button "Re-Attempt" at bounding box center [450, 79] width 39 height 12
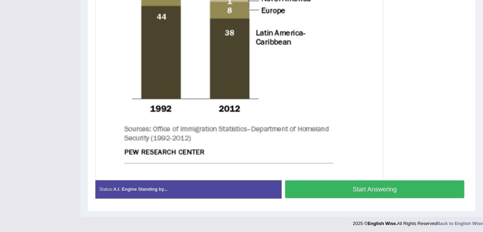
scroll to position [357, 0]
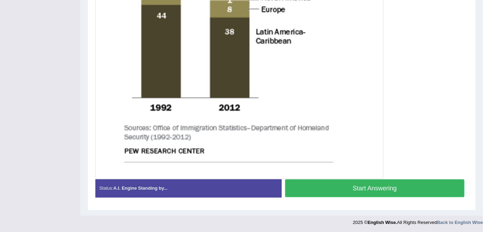
click at [399, 186] on button "Start Answering" at bounding box center [374, 188] width 179 height 18
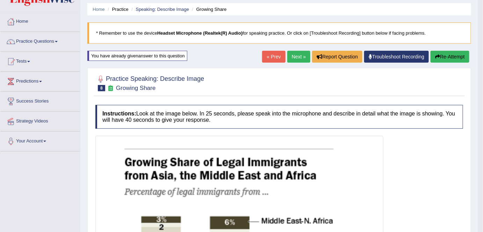
scroll to position [0, 0]
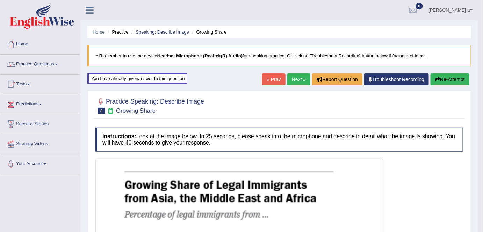
click at [454, 82] on button "Re-Attempt" at bounding box center [450, 79] width 39 height 12
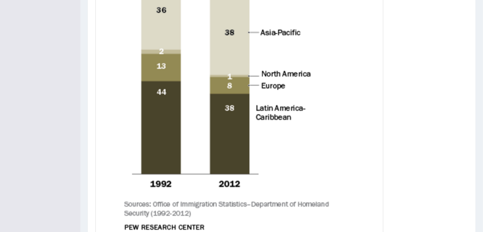
scroll to position [357, 0]
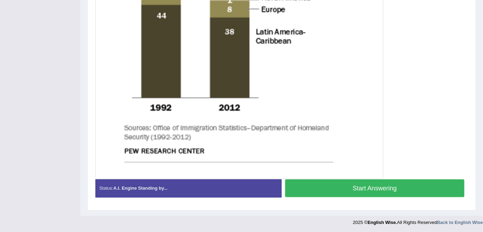
click at [390, 187] on button "Start Answering" at bounding box center [374, 188] width 179 height 18
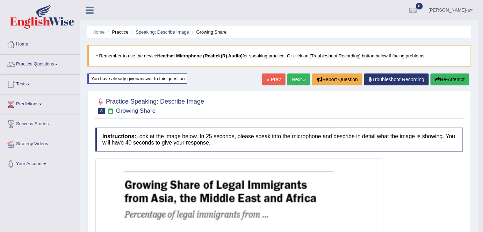
scroll to position [0, 0]
click at [449, 77] on button "Re-Attempt" at bounding box center [450, 79] width 39 height 12
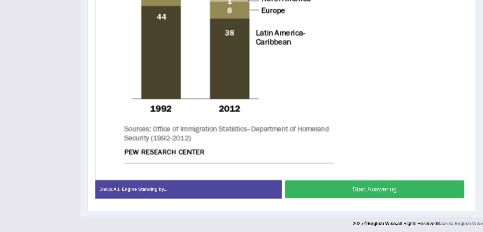
scroll to position [356, 0]
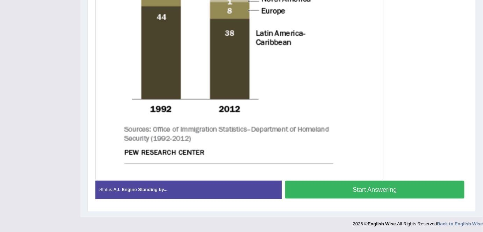
click at [368, 189] on button "Start Answering" at bounding box center [374, 190] width 179 height 18
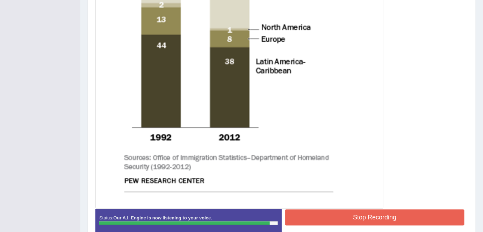
scroll to position [359, 0]
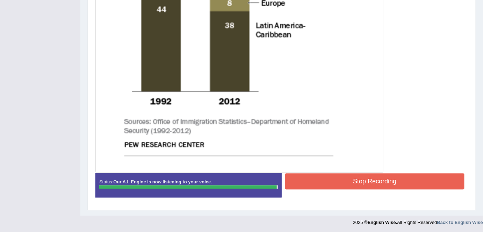
click at [368, 181] on button "Stop Recording" at bounding box center [374, 181] width 179 height 16
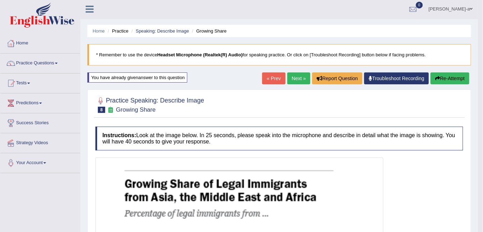
scroll to position [0, 0]
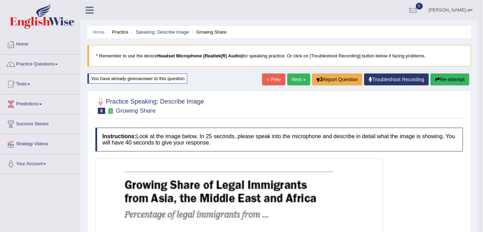
click at [443, 79] on button "Re-Attempt" at bounding box center [450, 79] width 39 height 12
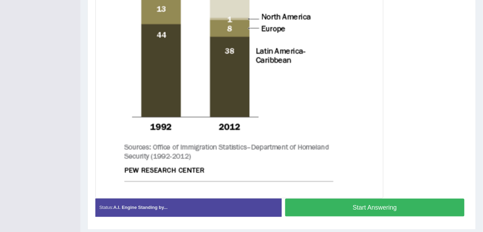
scroll to position [357, 0]
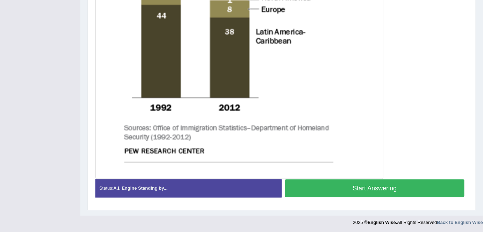
click at [382, 187] on button "Start Answering" at bounding box center [374, 188] width 179 height 18
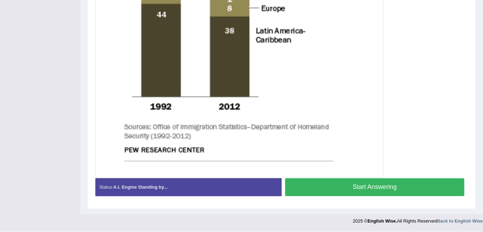
scroll to position [352, 0]
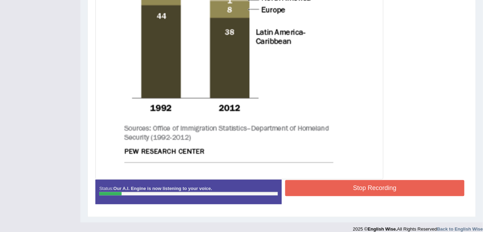
click at [382, 187] on button "Stop Recording" at bounding box center [374, 188] width 179 height 16
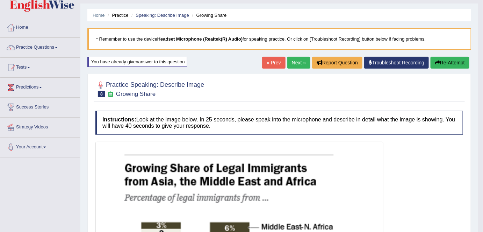
scroll to position [15, 0]
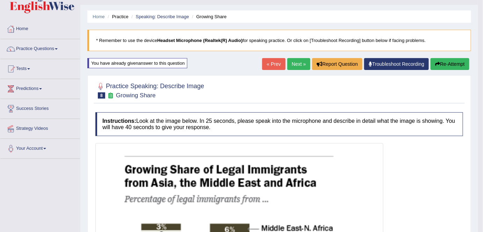
click at [456, 63] on button "Re-Attempt" at bounding box center [450, 64] width 39 height 12
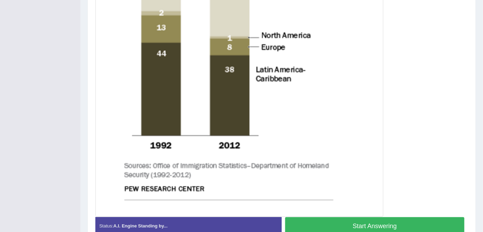
scroll to position [357, 0]
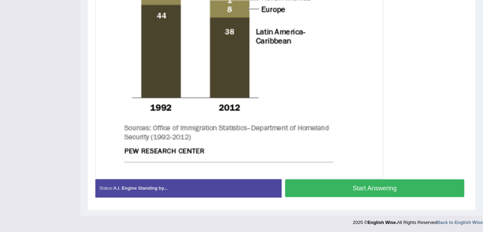
click at [360, 185] on button "Start Answering" at bounding box center [374, 188] width 179 height 18
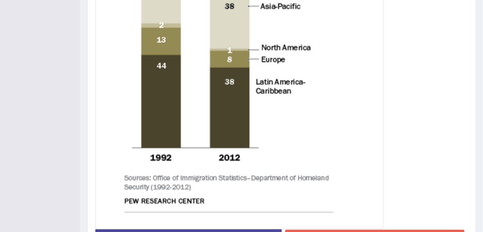
scroll to position [359, 0]
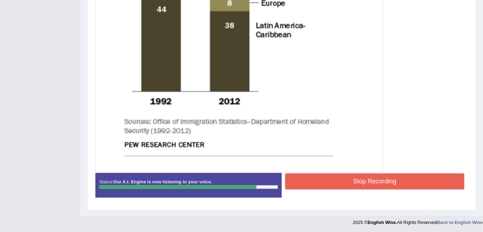
click at [361, 176] on button "Stop Recording" at bounding box center [374, 181] width 179 height 16
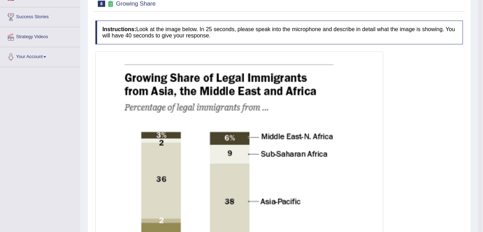
scroll to position [0, 0]
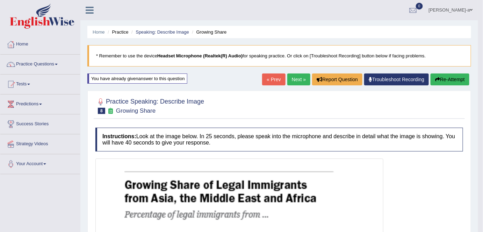
click at [447, 78] on button "Re-Attempt" at bounding box center [450, 79] width 39 height 12
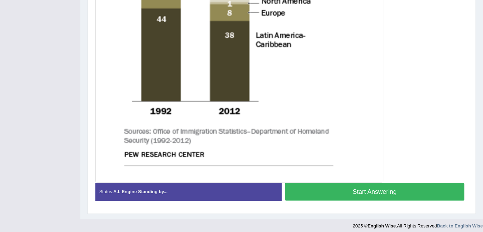
scroll to position [357, 0]
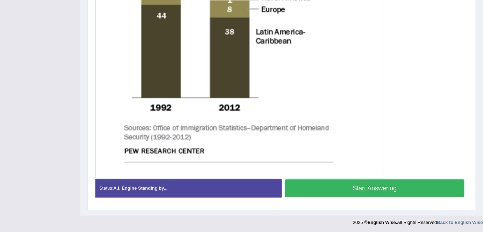
click at [377, 187] on button "Start Answering" at bounding box center [374, 188] width 179 height 18
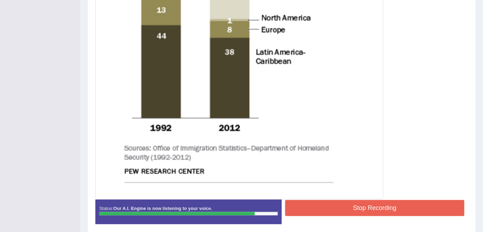
scroll to position [333, 0]
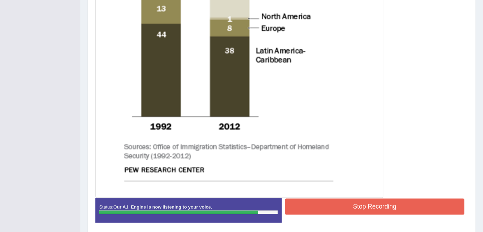
click at [375, 209] on button "Stop Recording" at bounding box center [374, 207] width 179 height 16
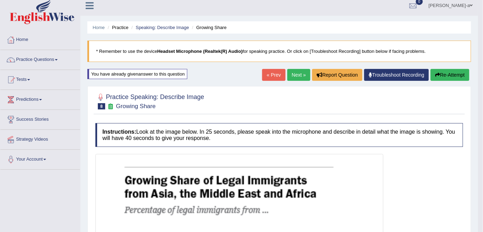
scroll to position [0, 0]
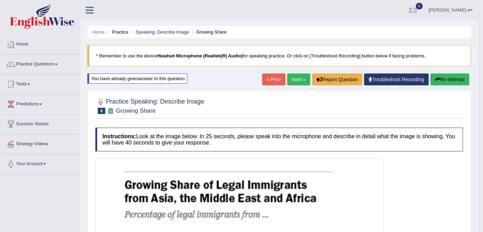
click at [444, 78] on button "Re-Attempt" at bounding box center [450, 79] width 39 height 12
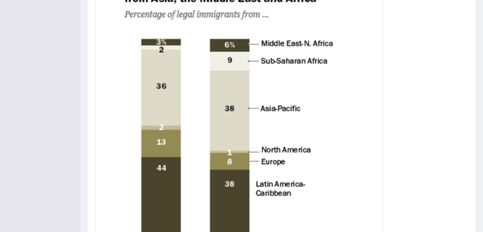
scroll to position [357, 0]
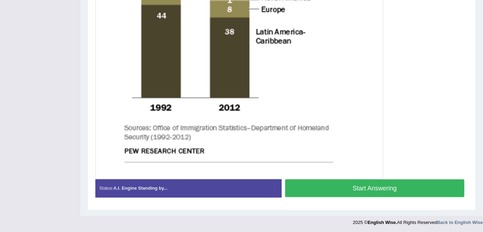
click at [402, 189] on button "Start Answering" at bounding box center [374, 188] width 179 height 18
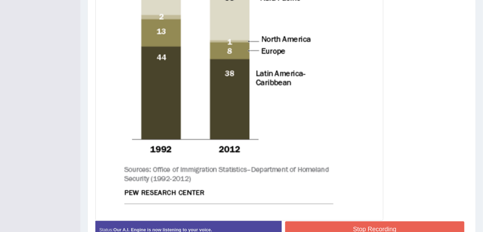
scroll to position [312, 0]
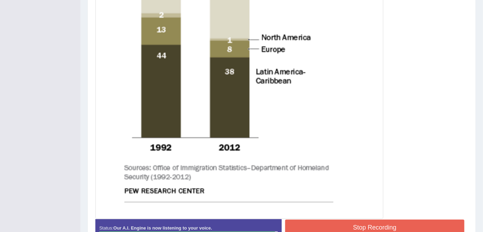
click at [388, 225] on button "Stop Recording" at bounding box center [374, 228] width 179 height 16
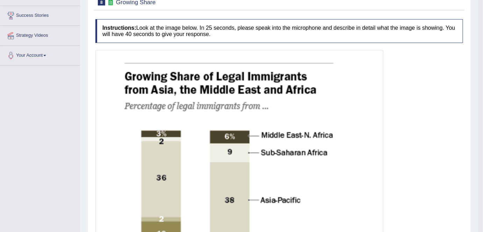
scroll to position [0, 0]
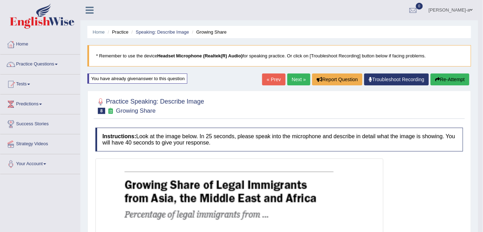
click at [453, 79] on button "Re-Attempt" at bounding box center [450, 79] width 39 height 12
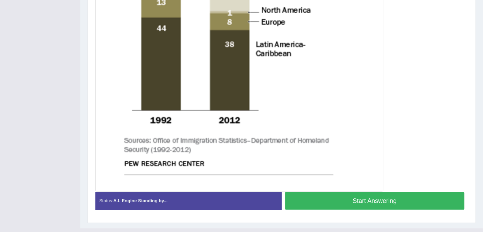
scroll to position [354, 0]
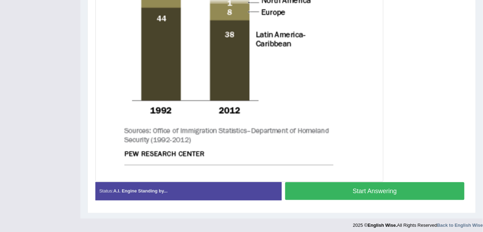
click at [391, 194] on button "Start Answering" at bounding box center [374, 191] width 179 height 18
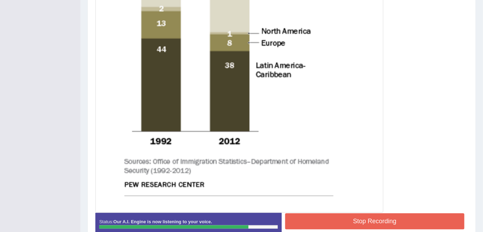
scroll to position [326, 0]
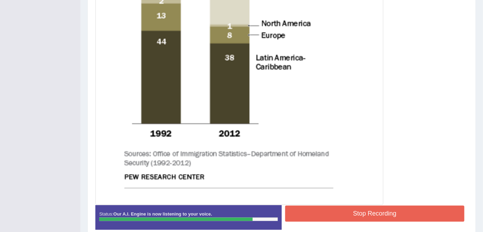
click at [391, 210] on button "Stop Recording" at bounding box center [374, 214] width 179 height 16
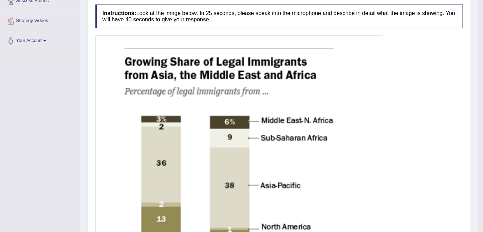
scroll to position [0, 0]
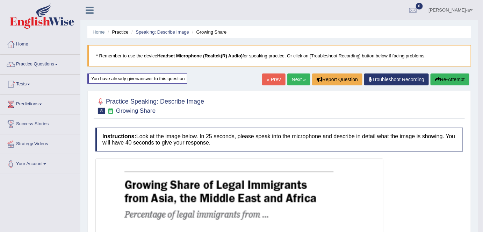
click at [453, 78] on button "Re-Attempt" at bounding box center [450, 79] width 39 height 12
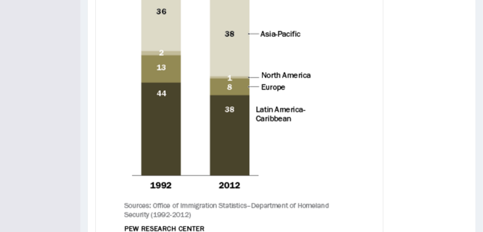
scroll to position [357, 0]
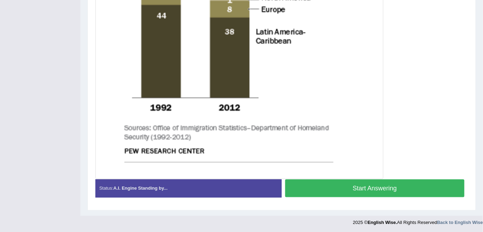
click at [378, 187] on button "Start Answering" at bounding box center [374, 188] width 179 height 18
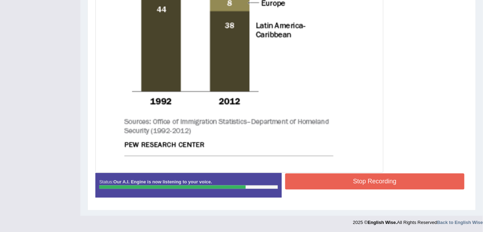
scroll to position [339, 0]
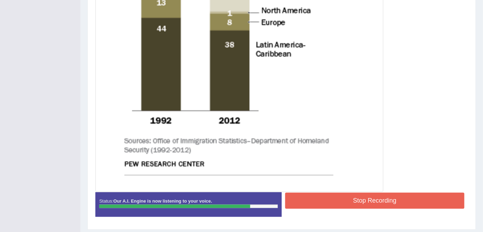
click at [367, 201] on button "Stop Recording" at bounding box center [374, 201] width 179 height 16
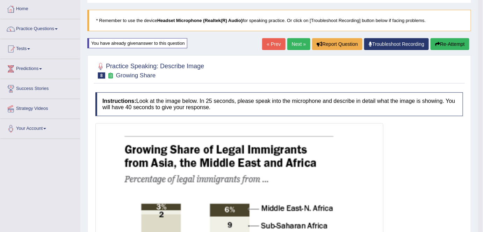
scroll to position [35, 0]
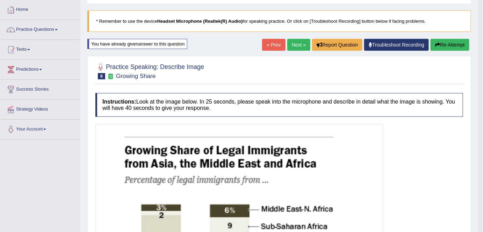
click at [453, 43] on button "Re-Attempt" at bounding box center [450, 45] width 39 height 12
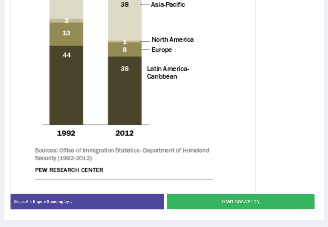
scroll to position [298, 0]
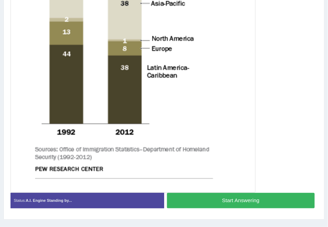
click at [231, 198] on button "Start Answering" at bounding box center [241, 200] width 148 height 15
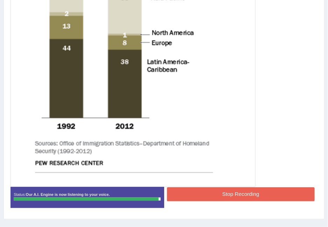
scroll to position [285, 0]
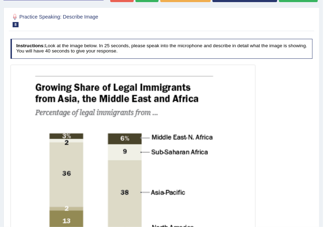
scroll to position [0, 0]
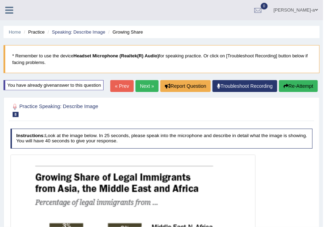
click at [296, 84] on button "Re-Attempt" at bounding box center [298, 86] width 39 height 12
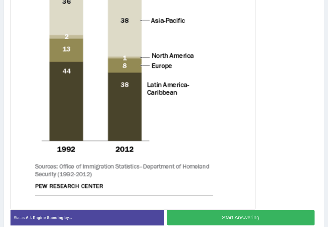
scroll to position [314, 0]
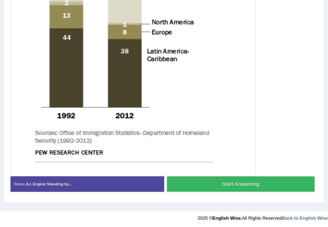
click at [234, 188] on button "Start Answering" at bounding box center [241, 184] width 148 height 15
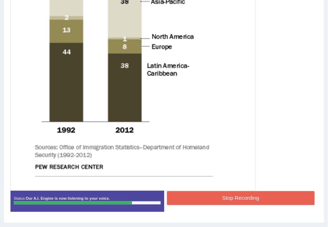
scroll to position [293, 0]
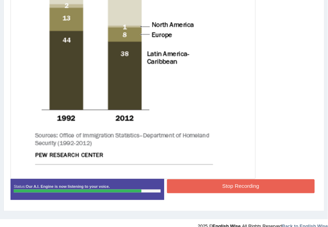
click at [228, 187] on button "Stop Recording" at bounding box center [241, 186] width 148 height 14
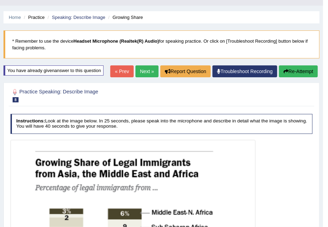
scroll to position [14, 0]
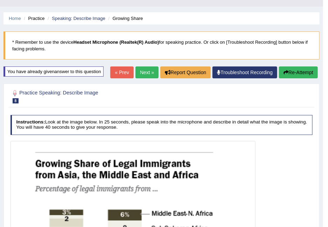
click at [296, 71] on button "Re-Attempt" at bounding box center [298, 72] width 39 height 12
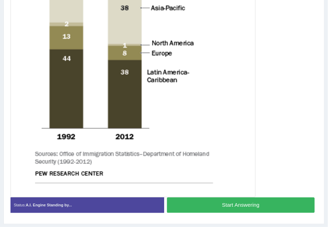
scroll to position [314, 0]
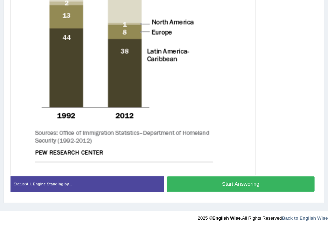
click at [229, 184] on button "Start Answering" at bounding box center [241, 184] width 148 height 15
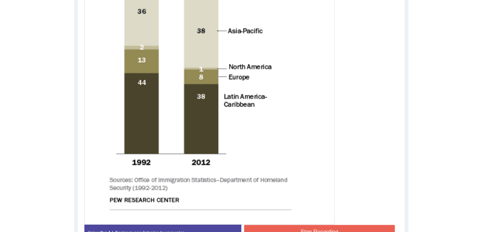
scroll to position [252, 0]
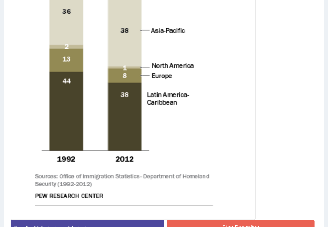
click at [241, 220] on button "Stop Recording" at bounding box center [241, 227] width 148 height 14
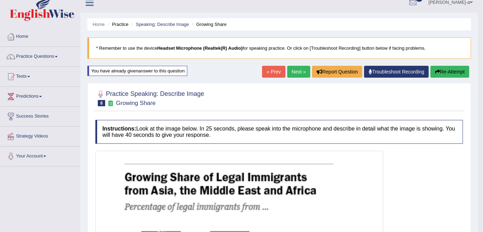
scroll to position [0, 0]
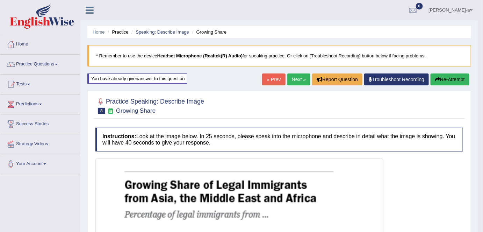
click at [327, 78] on button "Re-Attempt" at bounding box center [450, 79] width 39 height 12
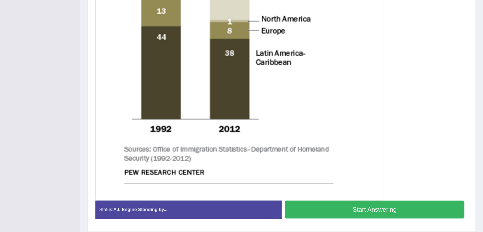
scroll to position [357, 0]
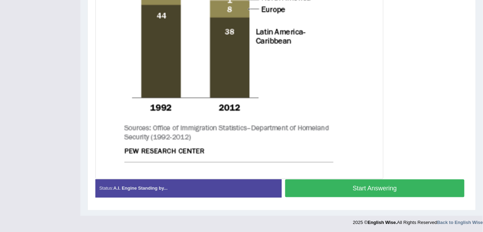
click at [381, 191] on button "Start Answering" at bounding box center [374, 188] width 179 height 18
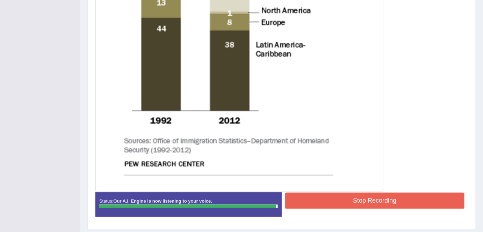
scroll to position [348, 0]
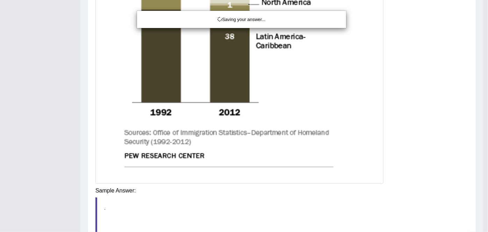
click at [381, 189] on div "Saving your answer..." at bounding box center [244, 116] width 488 height 232
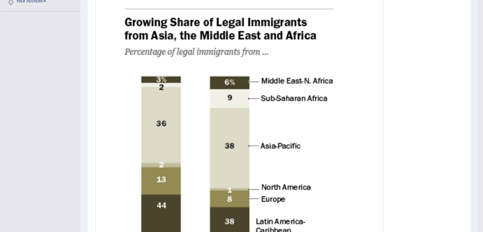
scroll to position [0, 0]
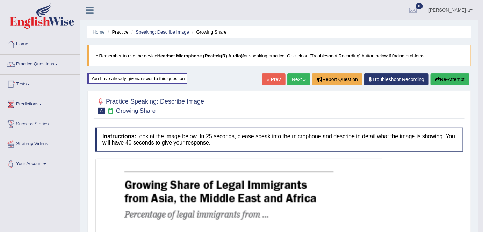
click at [451, 81] on button "Re-Attempt" at bounding box center [450, 79] width 39 height 12
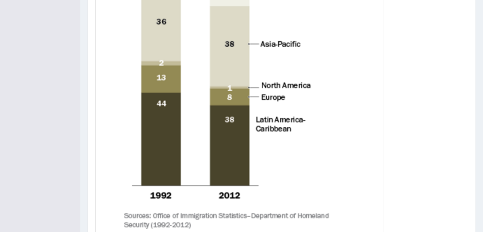
scroll to position [357, 0]
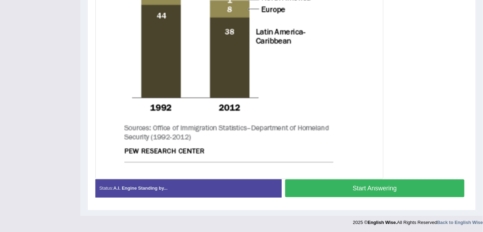
click at [404, 191] on button "Start Answering" at bounding box center [374, 188] width 179 height 18
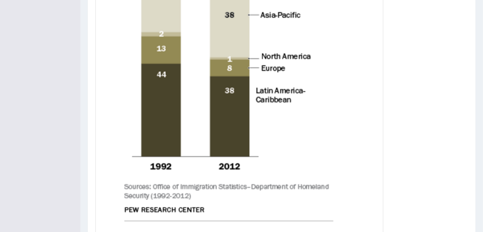
scroll to position [359, 0]
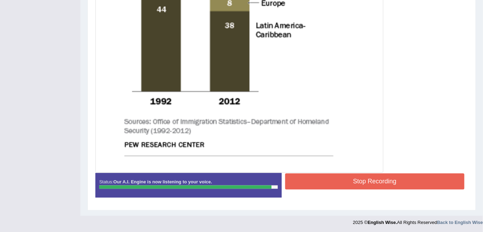
click at [395, 184] on button "Stop Recording" at bounding box center [374, 181] width 179 height 16
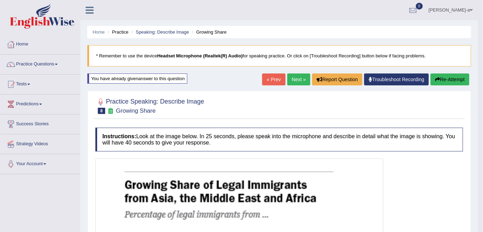
scroll to position [1, 0]
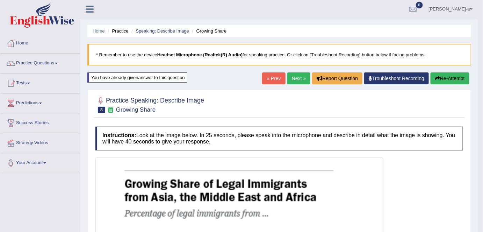
click at [451, 75] on button "Re-Attempt" at bounding box center [450, 78] width 39 height 12
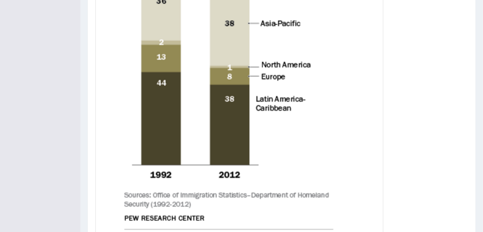
scroll to position [357, 0]
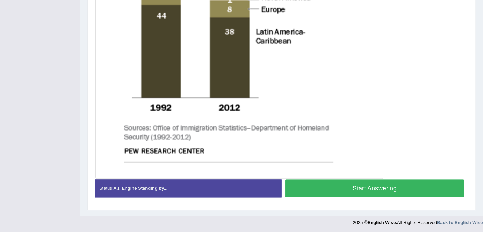
click at [390, 187] on button "Start Answering" at bounding box center [374, 188] width 179 height 18
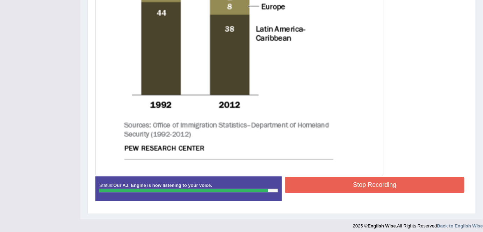
scroll to position [359, 0]
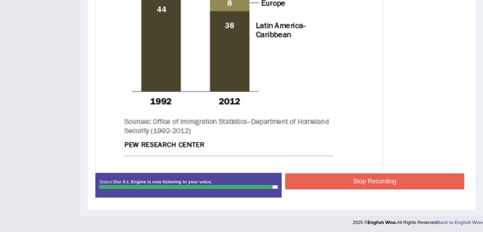
click at [389, 180] on button "Stop Recording" at bounding box center [374, 181] width 179 height 16
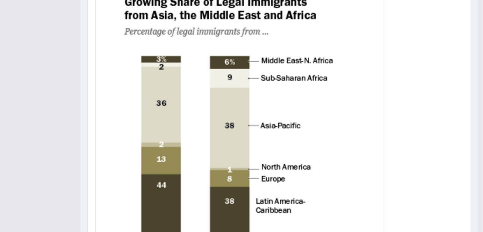
scroll to position [0, 0]
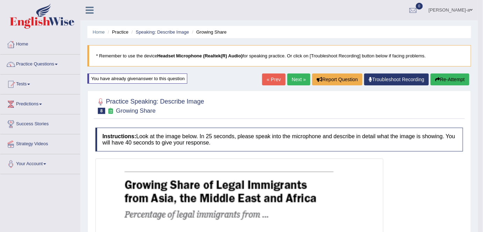
click at [445, 78] on button "Re-Attempt" at bounding box center [450, 79] width 39 height 12
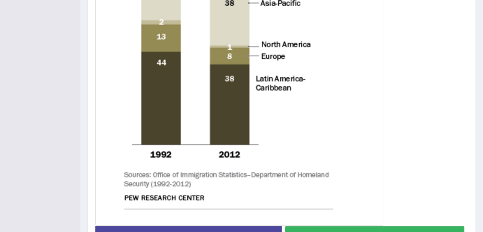
scroll to position [357, 0]
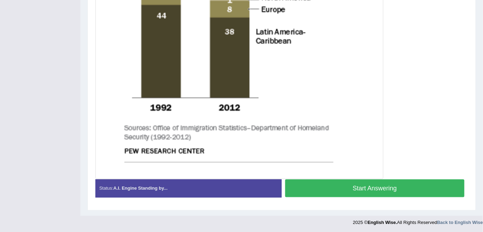
click at [394, 184] on button "Start Answering" at bounding box center [374, 188] width 179 height 18
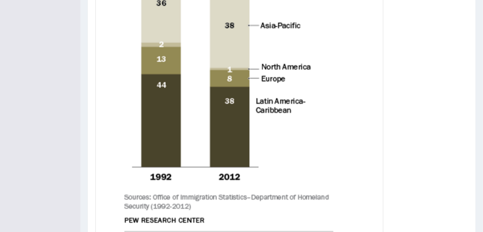
scroll to position [353, 0]
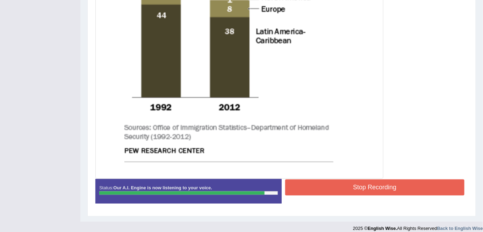
click at [383, 184] on button "Stop Recording" at bounding box center [374, 187] width 179 height 16
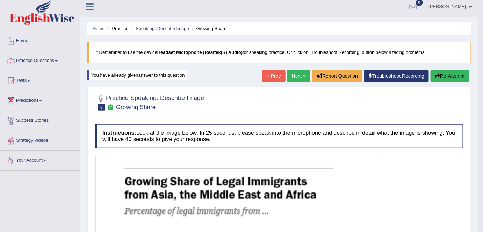
scroll to position [0, 0]
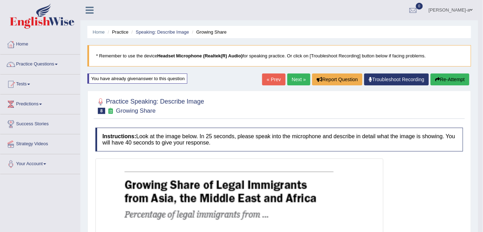
click at [453, 79] on button "Re-Attempt" at bounding box center [450, 79] width 39 height 12
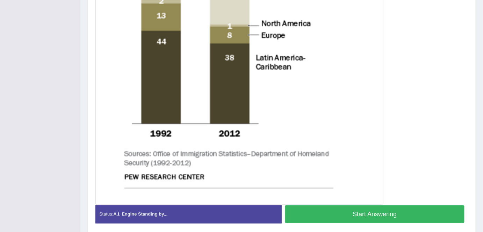
scroll to position [357, 0]
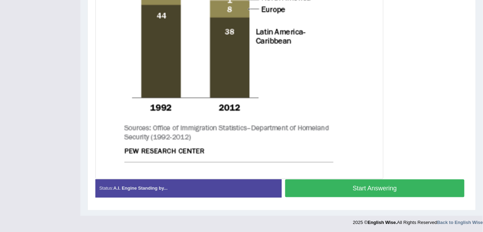
click at [409, 188] on button "Start Answering" at bounding box center [374, 188] width 179 height 18
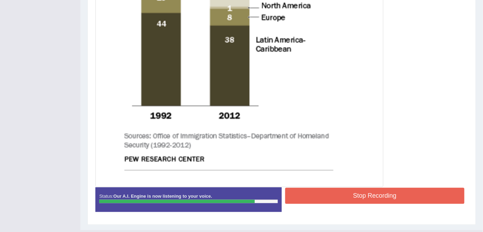
scroll to position [344, 0]
click at [359, 196] on button "Stop Recording" at bounding box center [374, 196] width 179 height 16
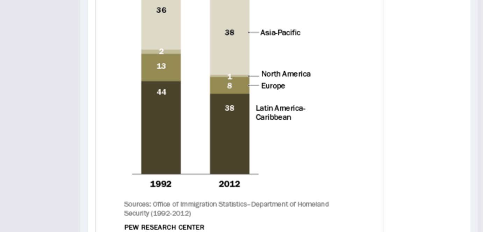
click at [359, 196] on img at bounding box center [239, 68] width 285 height 369
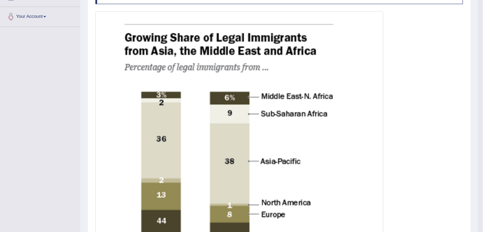
scroll to position [0, 0]
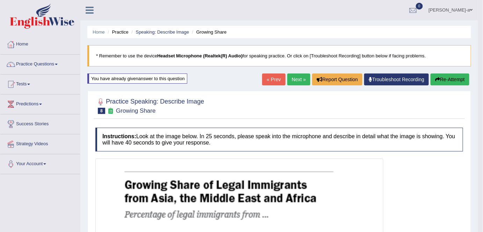
click at [447, 78] on button "Re-Attempt" at bounding box center [450, 79] width 39 height 12
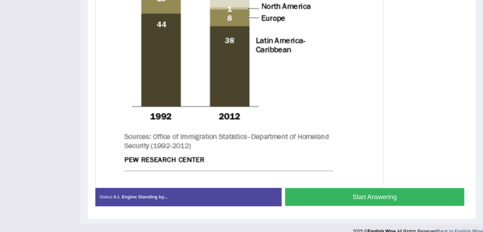
scroll to position [357, 0]
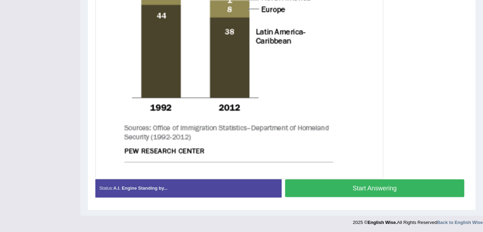
click at [383, 190] on button "Start Answering" at bounding box center [374, 188] width 179 height 18
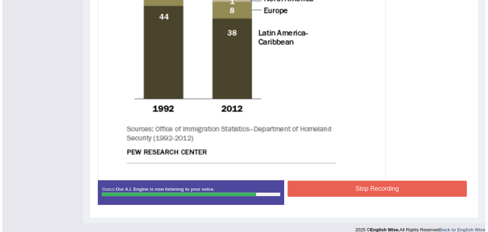
scroll to position [352, 0]
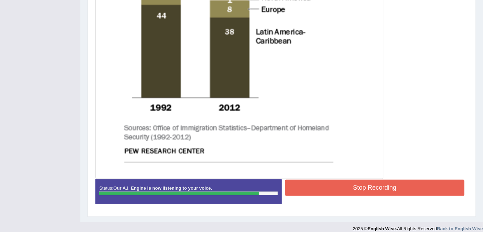
click at [383, 190] on button "Stop Recording" at bounding box center [374, 188] width 179 height 16
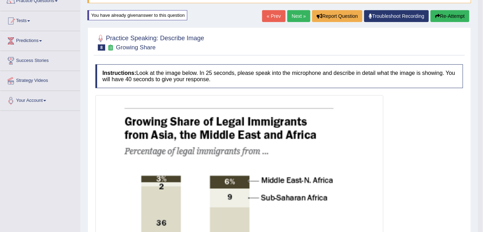
scroll to position [0, 0]
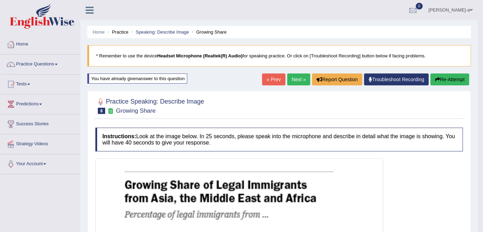
click at [449, 80] on button "Re-Attempt" at bounding box center [450, 79] width 39 height 12
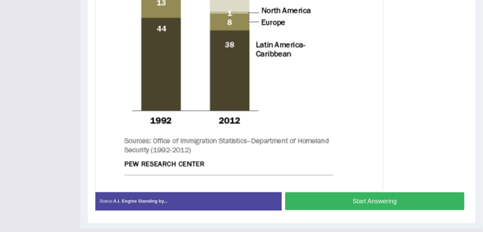
scroll to position [357, 0]
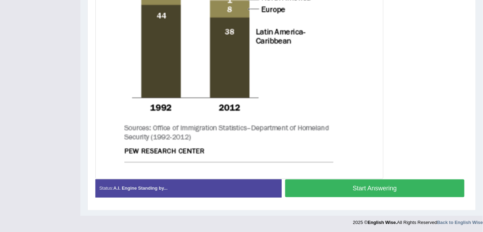
click at [378, 187] on button "Start Answering" at bounding box center [374, 188] width 179 height 18
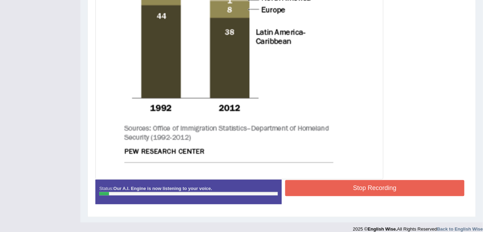
click at [378, 187] on button "Stop Recording" at bounding box center [374, 188] width 179 height 16
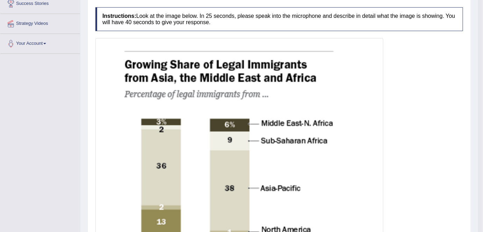
scroll to position [62, 0]
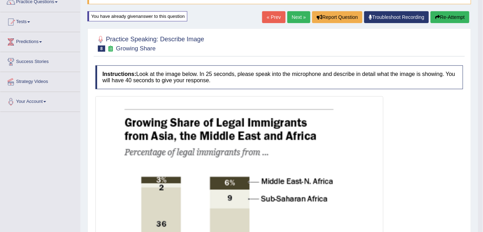
click at [448, 16] on button "Re-Attempt" at bounding box center [450, 17] width 39 height 12
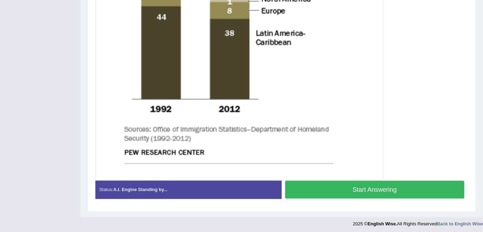
scroll to position [357, 0]
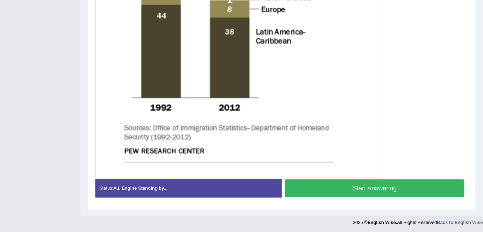
click at [379, 187] on button "Start Answering" at bounding box center [374, 188] width 179 height 18
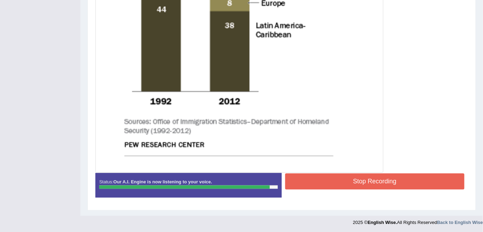
scroll to position [358, 0]
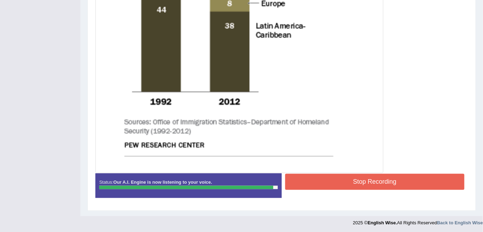
click at [377, 182] on button "Stop Recording" at bounding box center [374, 182] width 179 height 16
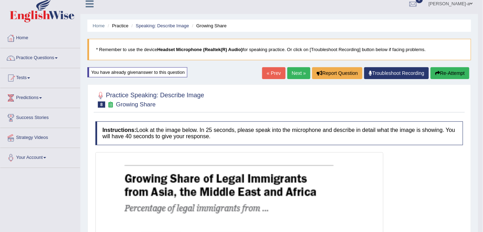
scroll to position [3, 0]
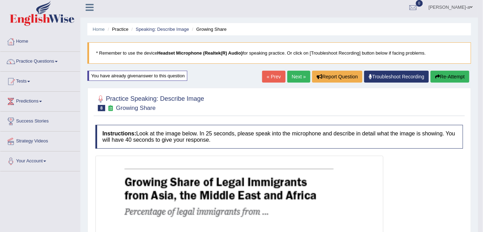
click at [437, 76] on icon "button" at bounding box center [437, 76] width 5 height 5
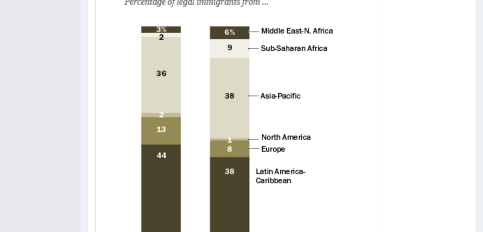
scroll to position [357, 0]
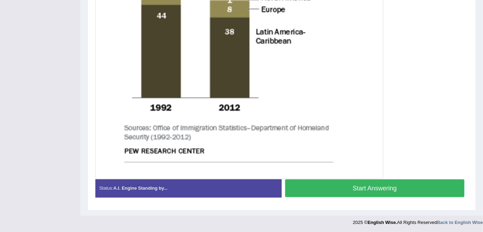
click at [379, 189] on button "Start Answering" at bounding box center [374, 188] width 179 height 18
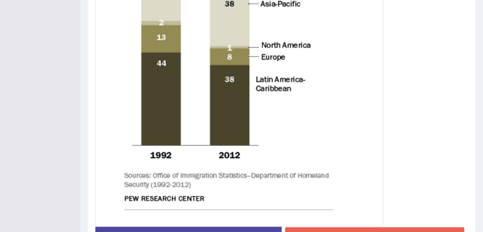
scroll to position [312, 0]
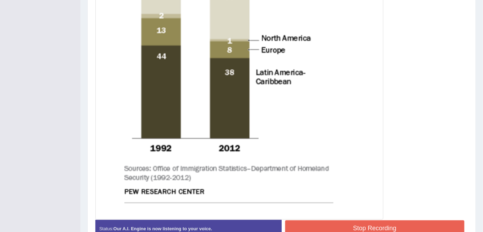
click at [377, 223] on button "Stop Recording" at bounding box center [374, 228] width 179 height 16
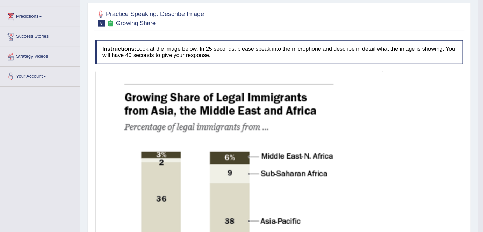
scroll to position [0, 0]
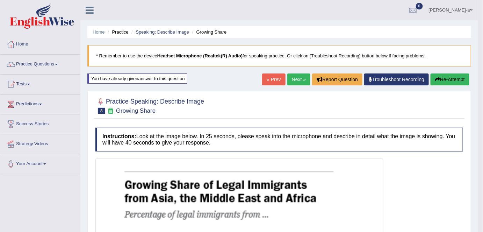
click at [452, 79] on button "Re-Attempt" at bounding box center [450, 79] width 39 height 12
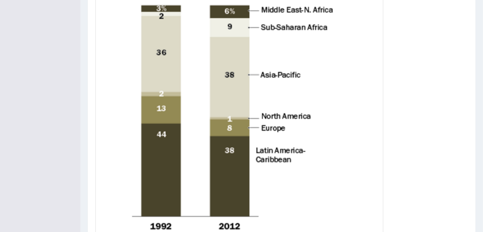
scroll to position [357, 0]
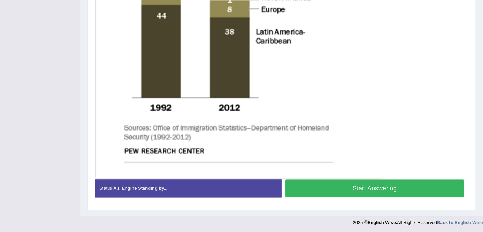
click at [388, 187] on button "Start Answering" at bounding box center [374, 188] width 179 height 18
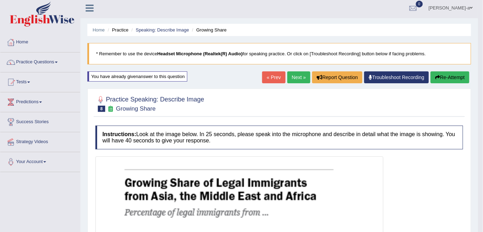
scroll to position [0, 0]
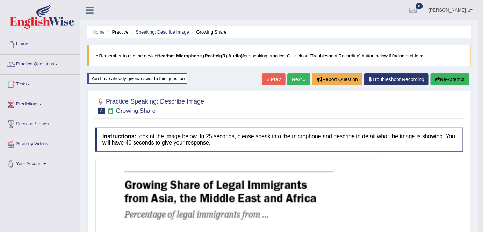
click at [456, 75] on button "Re-Attempt" at bounding box center [450, 79] width 39 height 12
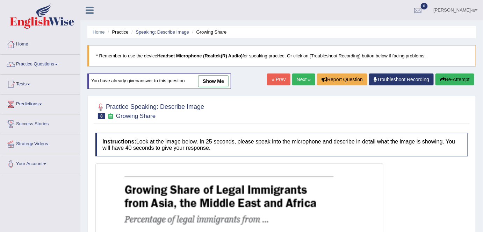
click at [453, 79] on button "Re-Attempt" at bounding box center [455, 79] width 39 height 12
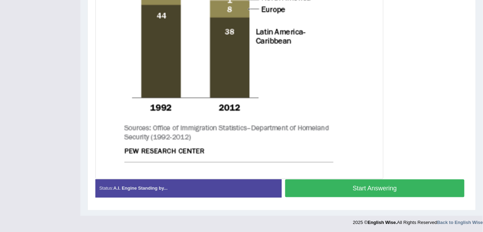
scroll to position [357, 0]
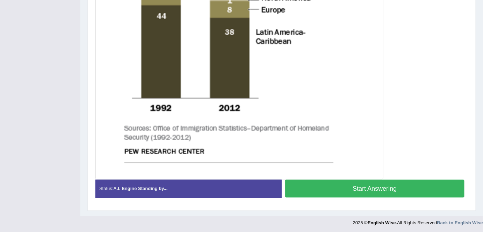
click at [388, 186] on button "Start Answering" at bounding box center [374, 189] width 179 height 18
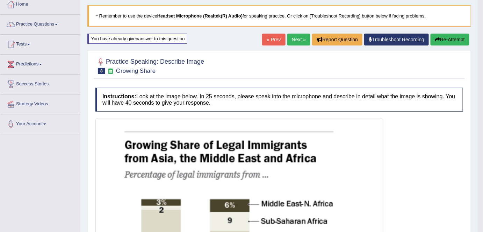
scroll to position [0, 0]
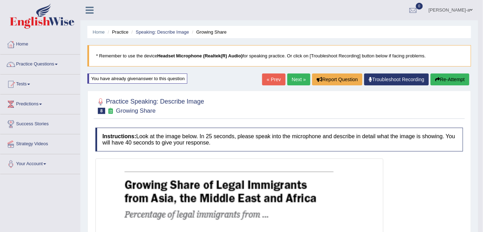
click at [448, 80] on button "Re-Attempt" at bounding box center [450, 79] width 39 height 12
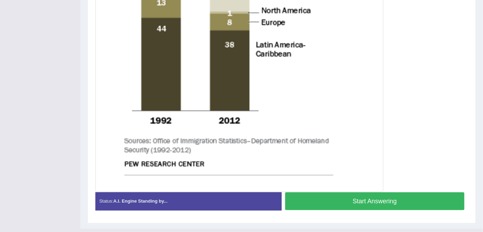
scroll to position [345, 0]
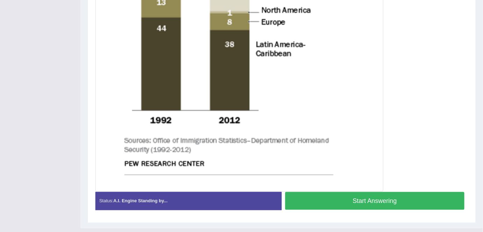
click at [383, 197] on button "Start Answering" at bounding box center [374, 201] width 179 height 18
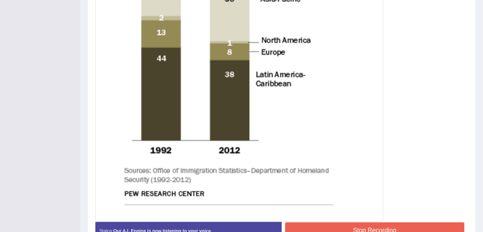
scroll to position [313, 0]
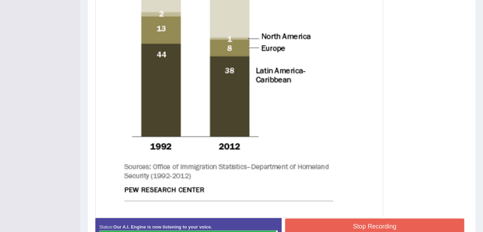
click at [378, 224] on button "Stop Recording" at bounding box center [374, 227] width 179 height 16
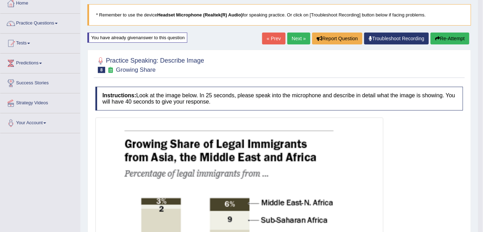
scroll to position [38, 0]
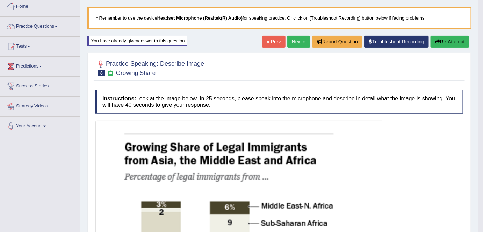
click at [448, 41] on button "Re-Attempt" at bounding box center [450, 42] width 39 height 12
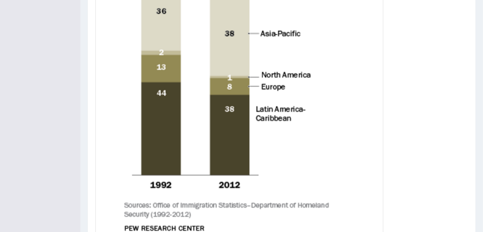
scroll to position [357, 0]
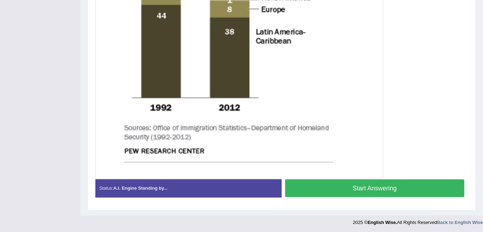
click at [383, 185] on button "Start Answering" at bounding box center [374, 188] width 179 height 18
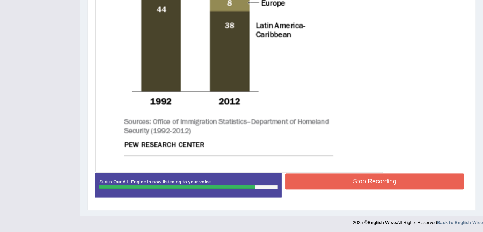
scroll to position [358, 0]
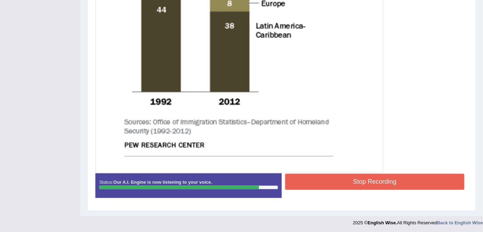
click at [381, 181] on button "Stop Recording" at bounding box center [374, 182] width 179 height 16
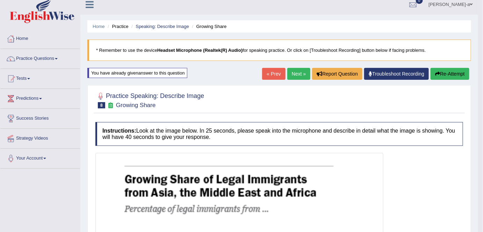
scroll to position [0, 0]
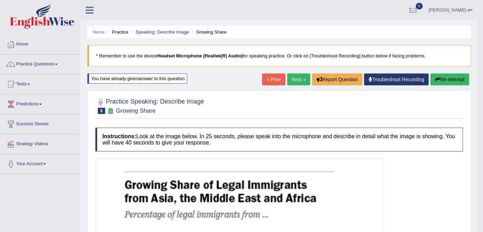
click at [297, 79] on link "Next »" at bounding box center [299, 79] width 23 height 12
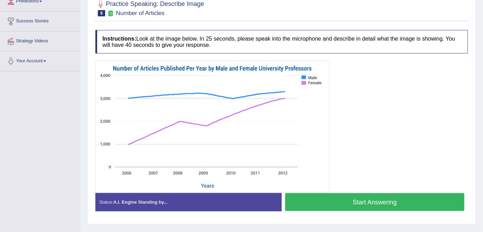
scroll to position [104, 0]
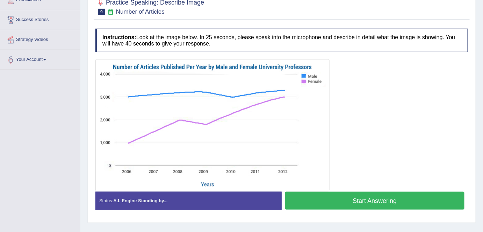
click at [363, 197] on button "Start Answering" at bounding box center [374, 201] width 179 height 18
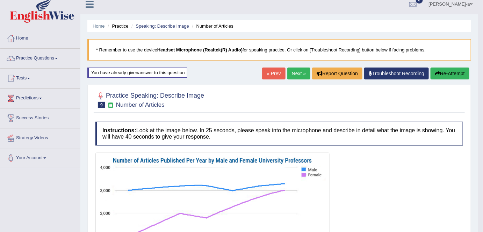
scroll to position [0, 0]
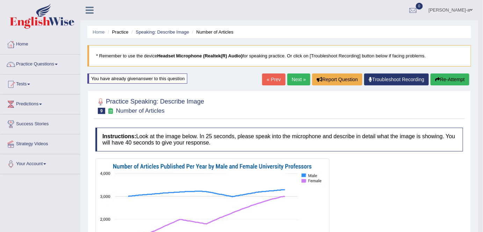
click at [442, 78] on button "Re-Attempt" at bounding box center [450, 79] width 39 height 12
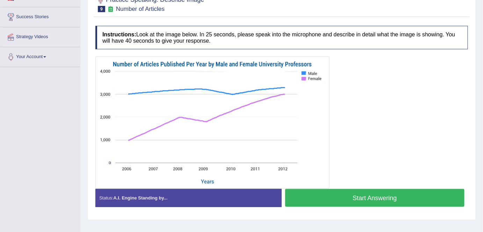
scroll to position [107, 0]
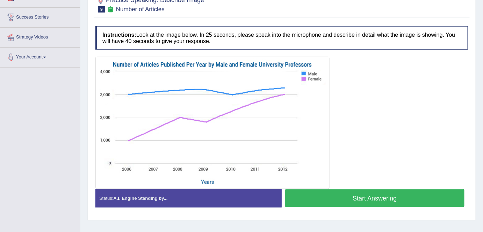
click at [375, 193] on button "Start Answering" at bounding box center [374, 198] width 179 height 18
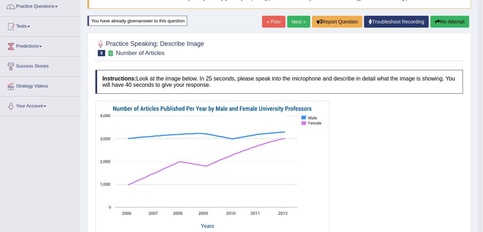
scroll to position [55, 0]
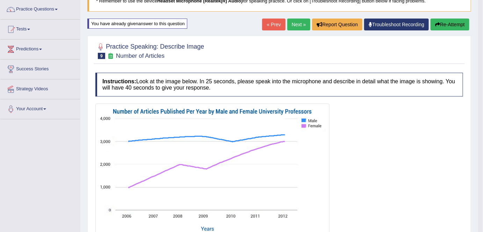
click at [440, 22] on button "Re-Attempt" at bounding box center [450, 25] width 39 height 12
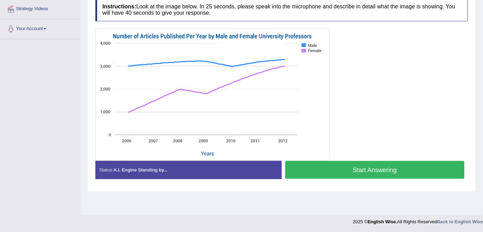
click at [386, 172] on button "Start Answering" at bounding box center [374, 170] width 179 height 18
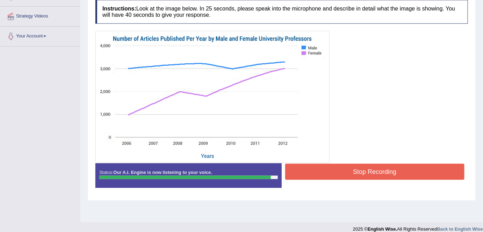
scroll to position [130, 0]
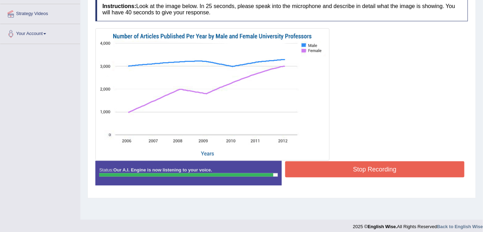
click at [381, 168] on button "Stop Recording" at bounding box center [374, 169] width 179 height 16
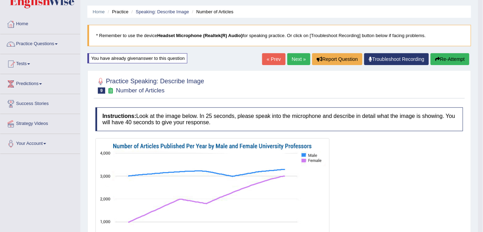
scroll to position [20, 0]
click at [459, 58] on button "Re-Attempt" at bounding box center [450, 60] width 39 height 12
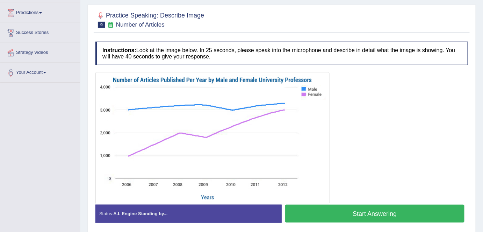
scroll to position [91, 0]
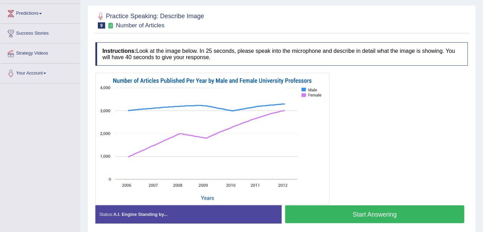
click at [377, 212] on button "Start Answering" at bounding box center [374, 214] width 179 height 18
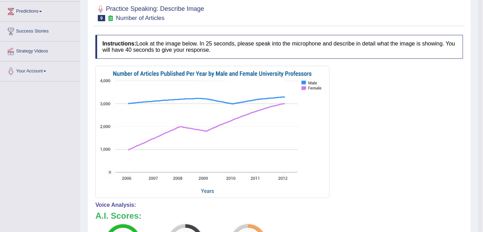
scroll to position [0, 0]
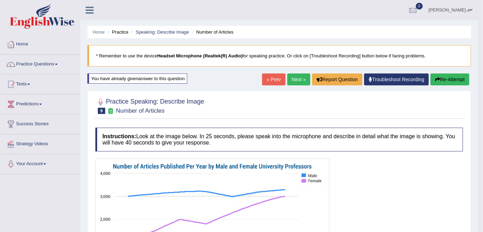
click at [454, 80] on button "Re-Attempt" at bounding box center [450, 79] width 39 height 12
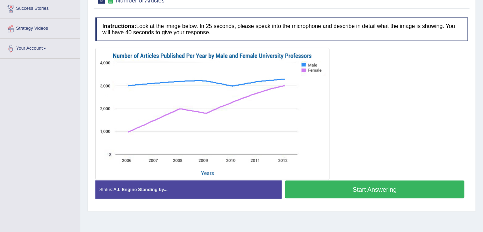
scroll to position [135, 0]
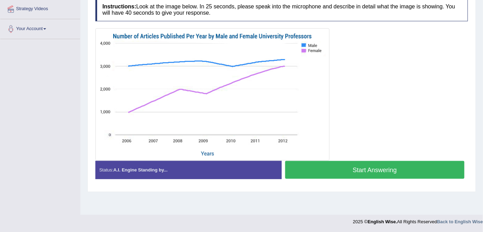
click at [383, 169] on button "Start Answering" at bounding box center [374, 170] width 179 height 18
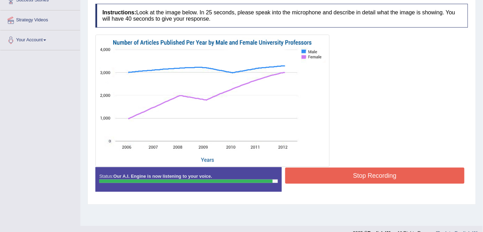
scroll to position [125, 0]
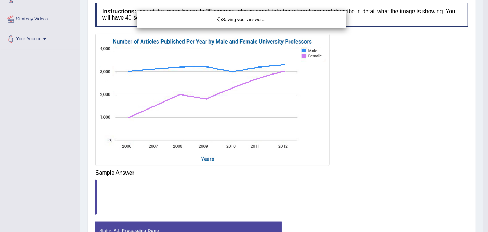
click at [396, 168] on div "Saving your answer..." at bounding box center [244, 116] width 488 height 232
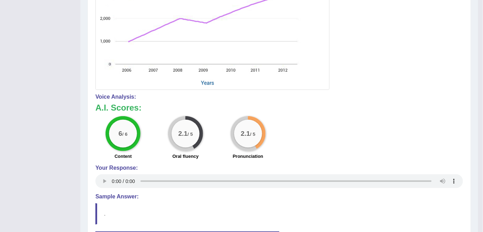
scroll to position [0, 0]
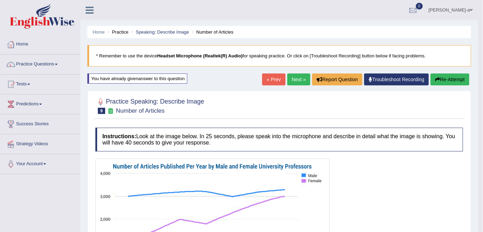
click at [442, 78] on button "Re-Attempt" at bounding box center [450, 79] width 39 height 12
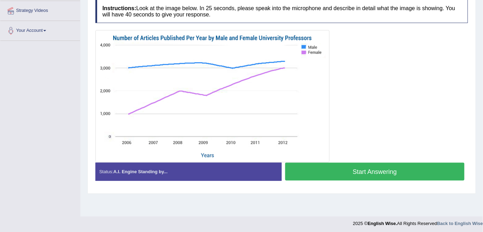
scroll to position [135, 0]
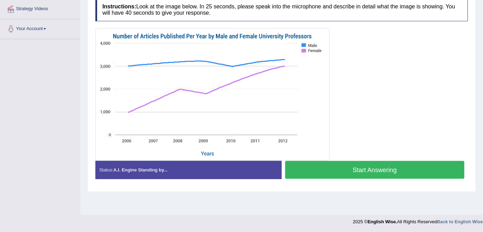
click at [373, 169] on button "Start Answering" at bounding box center [374, 170] width 179 height 18
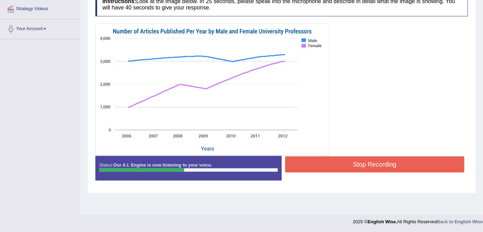
click at [373, 169] on button "Stop Recording" at bounding box center [374, 164] width 179 height 16
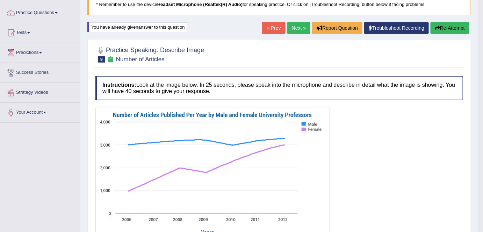
scroll to position [50, 0]
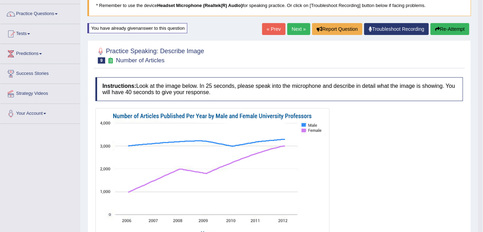
click at [440, 26] on button "Re-Attempt" at bounding box center [450, 29] width 39 height 12
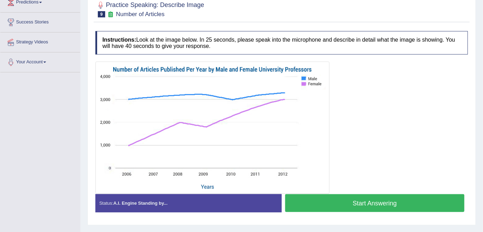
scroll to position [121, 0]
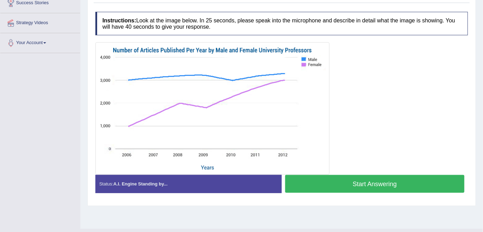
click at [369, 183] on button "Start Answering" at bounding box center [374, 184] width 179 height 18
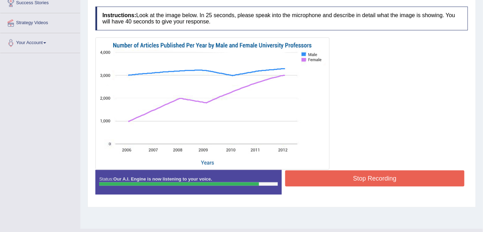
click at [370, 179] on button "Stop Recording" at bounding box center [374, 178] width 179 height 16
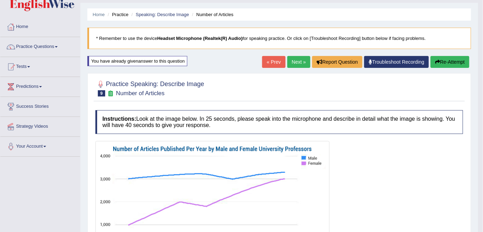
scroll to position [16, 0]
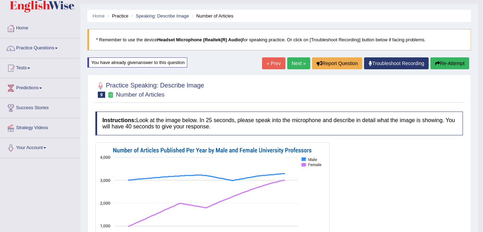
click at [452, 64] on button "Re-Attempt" at bounding box center [450, 63] width 39 height 12
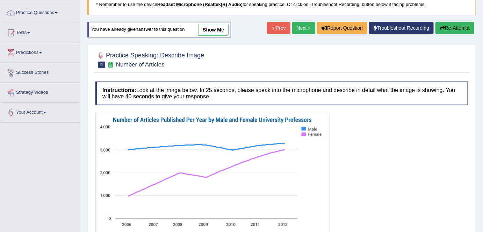
scroll to position [135, 0]
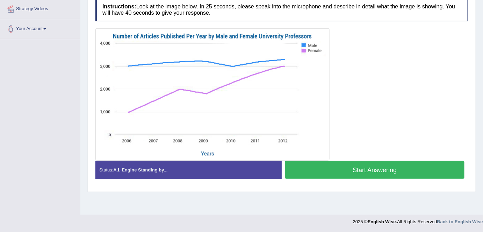
click at [383, 171] on button "Start Answering" at bounding box center [374, 170] width 179 height 18
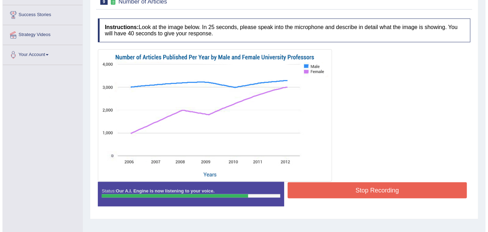
scroll to position [101, 0]
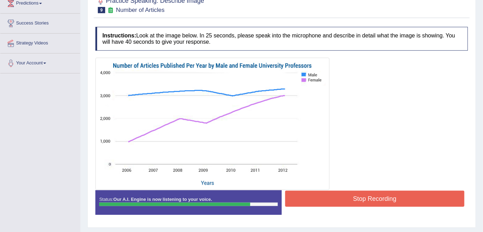
click at [372, 196] on button "Stop Recording" at bounding box center [374, 199] width 179 height 16
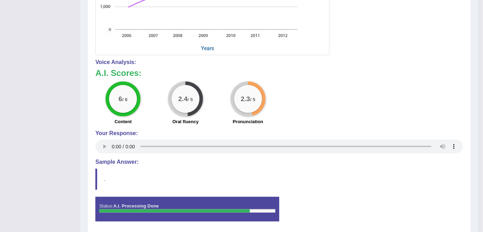
scroll to position [0, 0]
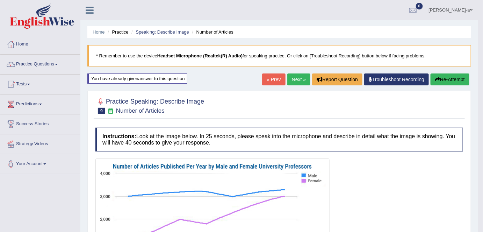
click at [459, 75] on button "Re-Attempt" at bounding box center [450, 79] width 39 height 12
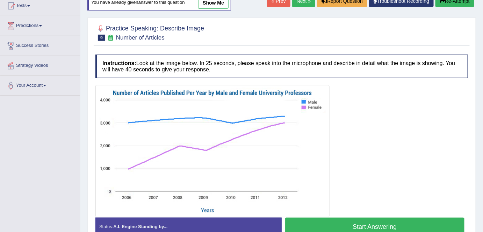
scroll to position [79, 0]
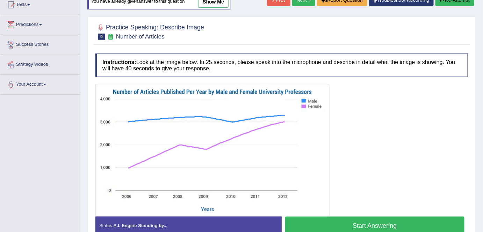
click at [370, 225] on button "Start Answering" at bounding box center [374, 226] width 179 height 18
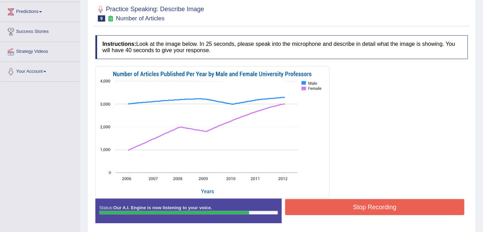
scroll to position [91, 0]
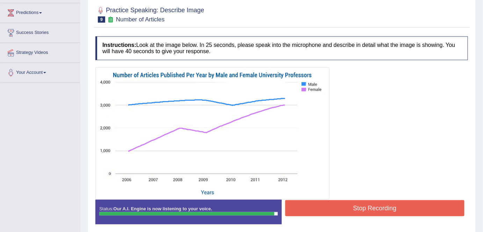
click at [376, 210] on button "Stop Recording" at bounding box center [374, 208] width 179 height 16
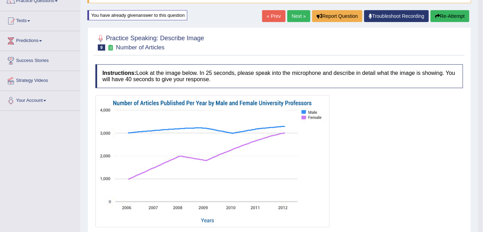
scroll to position [55, 0]
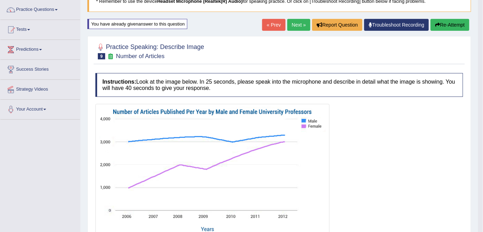
click at [297, 25] on link "Next »" at bounding box center [299, 25] width 23 height 12
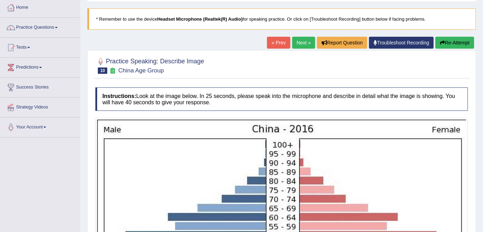
scroll to position [37, 0]
click at [456, 42] on button "Re-Attempt" at bounding box center [455, 42] width 39 height 12
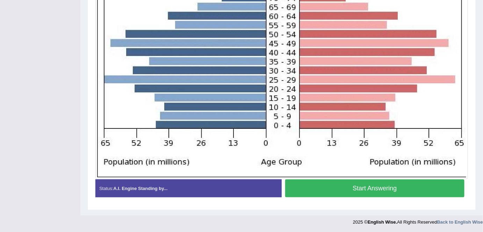
click at [394, 186] on button "Start Answering" at bounding box center [374, 188] width 179 height 18
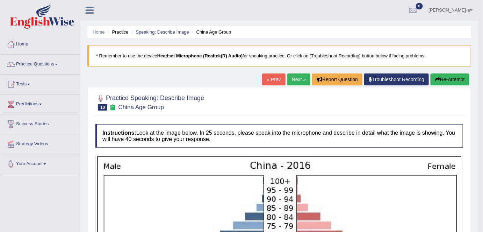
click at [299, 82] on link "Next »" at bounding box center [299, 79] width 23 height 12
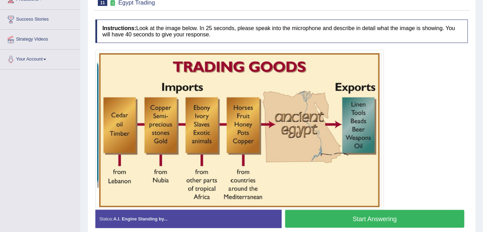
scroll to position [106, 0]
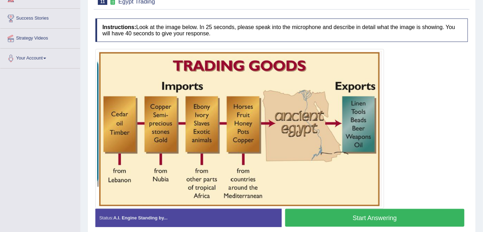
click at [350, 217] on button "Start Answering" at bounding box center [374, 218] width 179 height 18
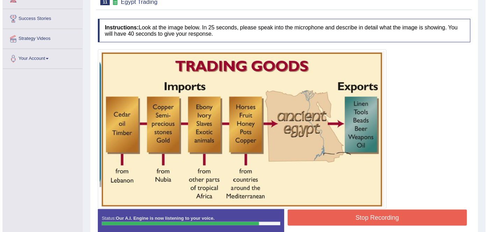
scroll to position [142, 0]
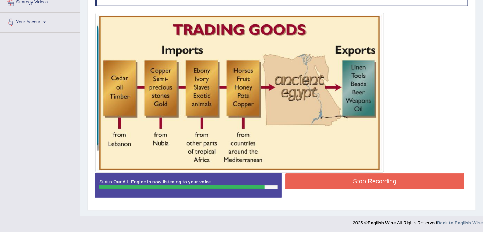
click at [396, 182] on button "Stop Recording" at bounding box center [374, 181] width 179 height 16
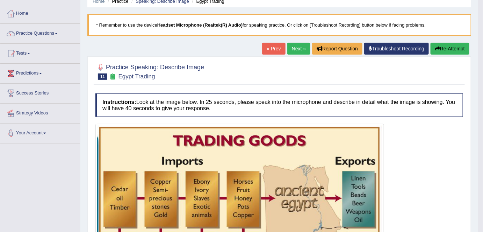
scroll to position [31, 0]
click at [445, 46] on button "Re-Attempt" at bounding box center [450, 49] width 39 height 12
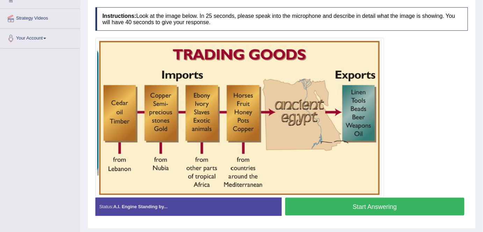
scroll to position [143, 0]
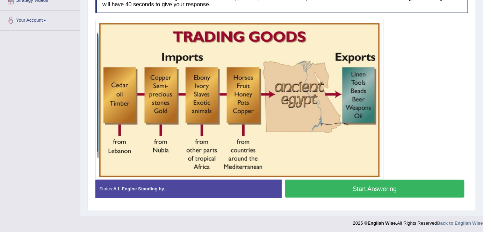
click at [375, 184] on button "Start Answering" at bounding box center [374, 189] width 179 height 18
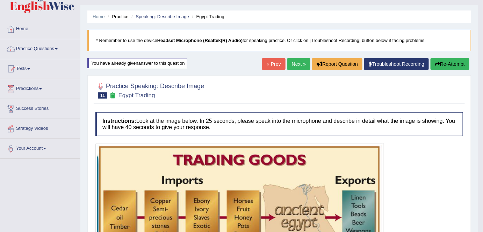
scroll to position [0, 0]
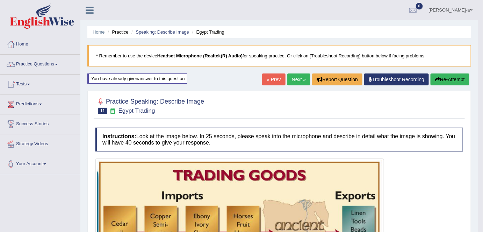
click at [454, 79] on button "Re-Attempt" at bounding box center [450, 79] width 39 height 12
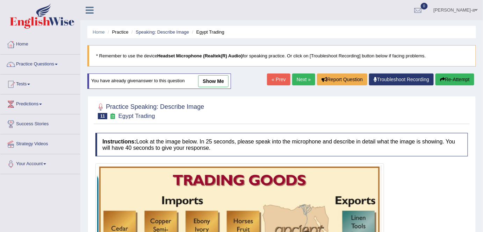
click at [298, 81] on link "Next »" at bounding box center [303, 79] width 23 height 12
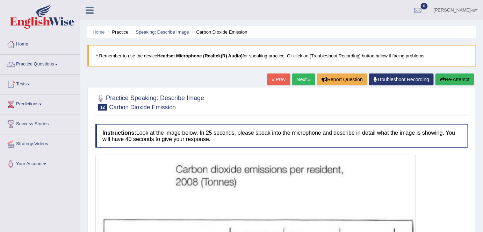
click at [58, 64] on span at bounding box center [56, 64] width 3 height 1
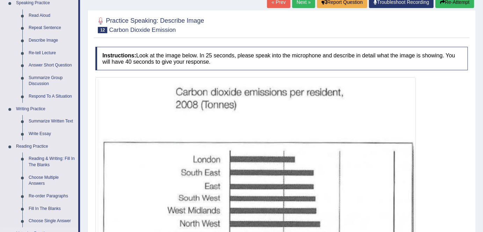
scroll to position [76, 0]
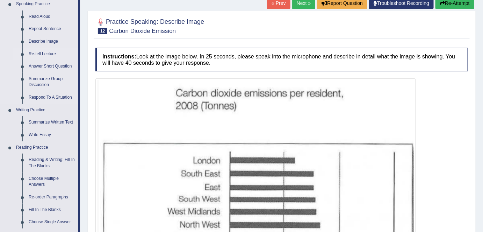
click at [51, 53] on link "Re-tell Lecture" at bounding box center [52, 54] width 53 height 13
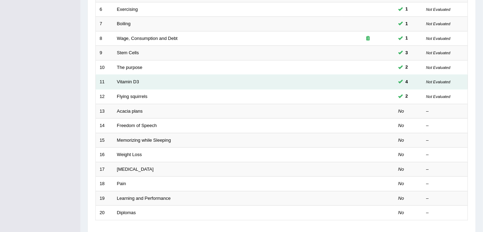
scroll to position [181, 0]
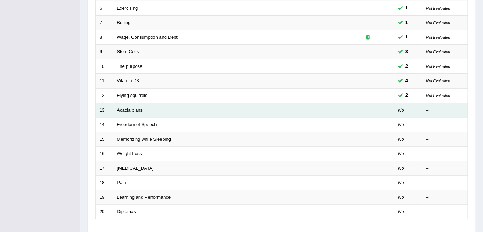
click at [147, 112] on td "Acacia plans" at bounding box center [227, 110] width 229 height 15
click at [140, 108] on link "Acacia plans" at bounding box center [130, 109] width 26 height 5
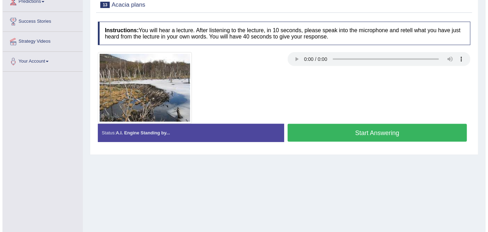
scroll to position [104, 0]
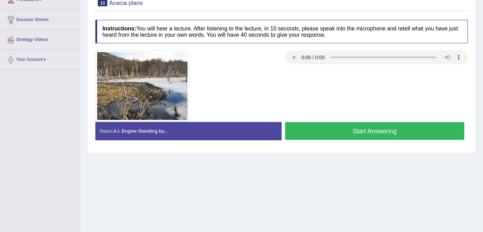
click at [370, 134] on button "Start Answering" at bounding box center [374, 131] width 179 height 18
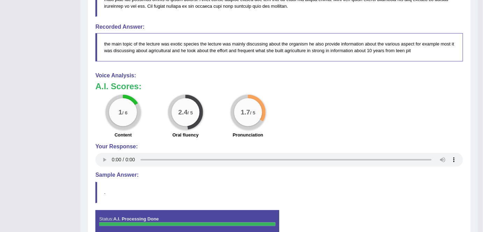
scroll to position [293, 0]
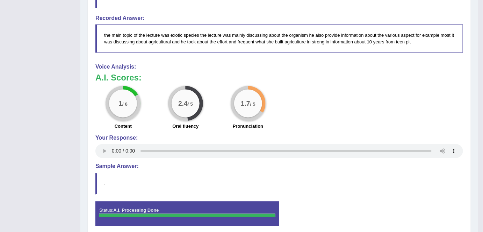
click at [289, 99] on div "1 / 6 Content 2.4 / 5 Oral fluency 1.7 / 5 Pronunciation" at bounding box center [279, 108] width 375 height 45
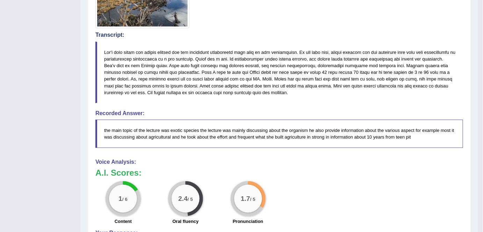
scroll to position [199, 0]
